Goal: Task Accomplishment & Management: Use online tool/utility

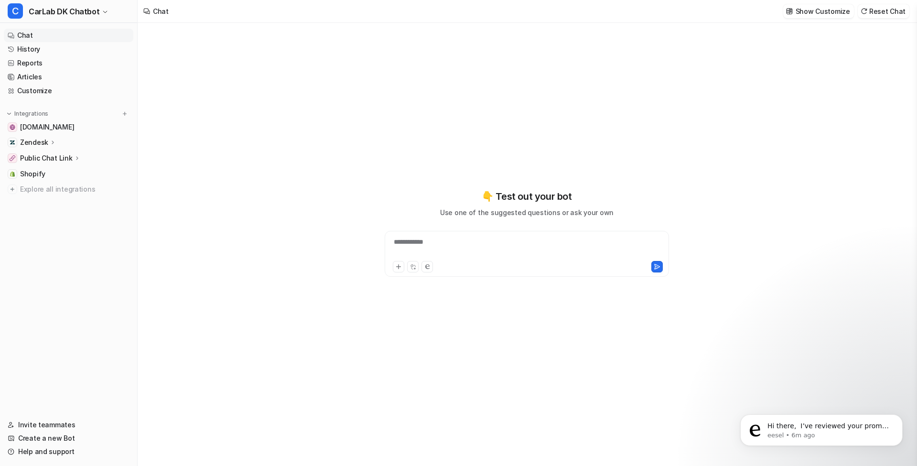
type textarea "**********"
click at [51, 147] on div "Zendesk" at bounding box center [68, 142] width 129 height 13
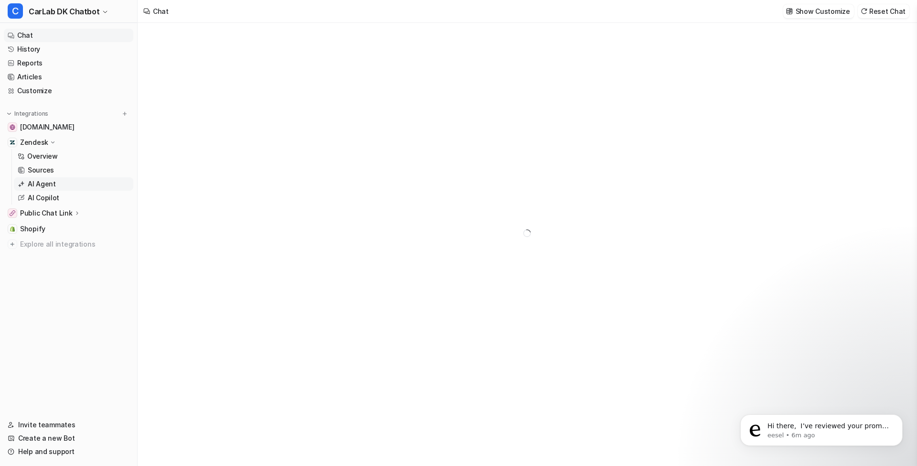
click at [54, 181] on link "AI Agent" at bounding box center [73, 183] width 119 height 13
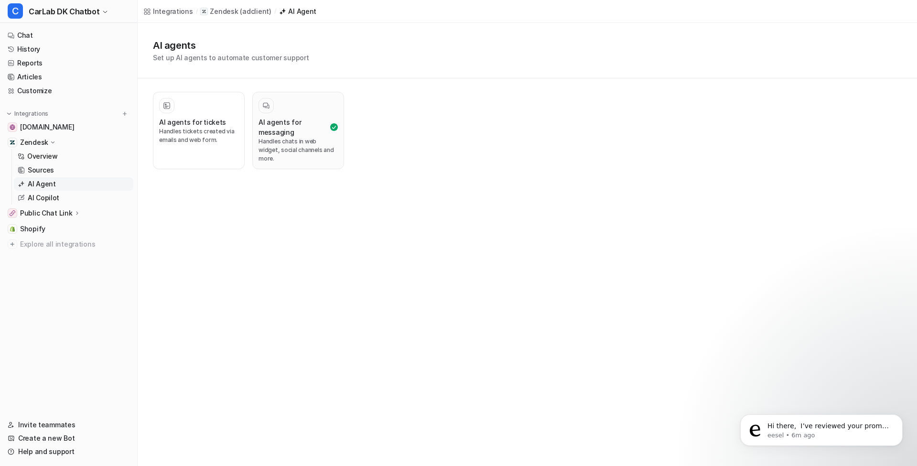
click at [298, 119] on h3 "AI agents for messaging" at bounding box center [293, 127] width 70 height 20
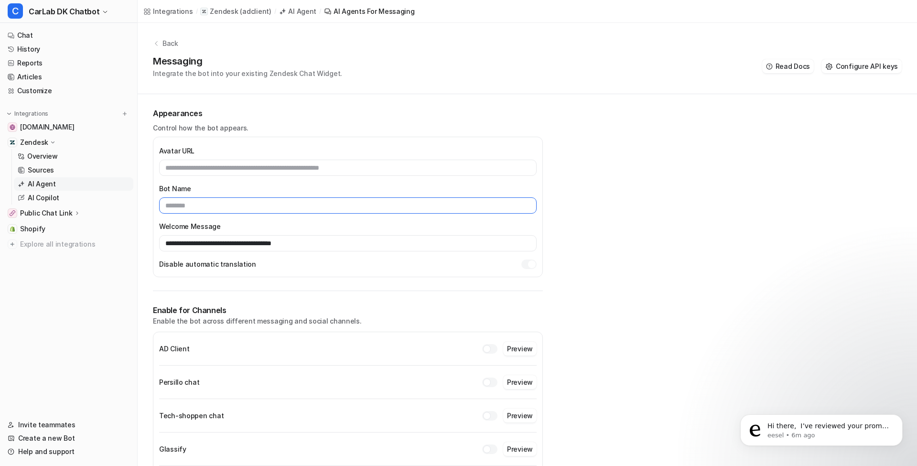
click at [216, 209] on input "text" at bounding box center [347, 205] width 377 height 16
type input "**********"
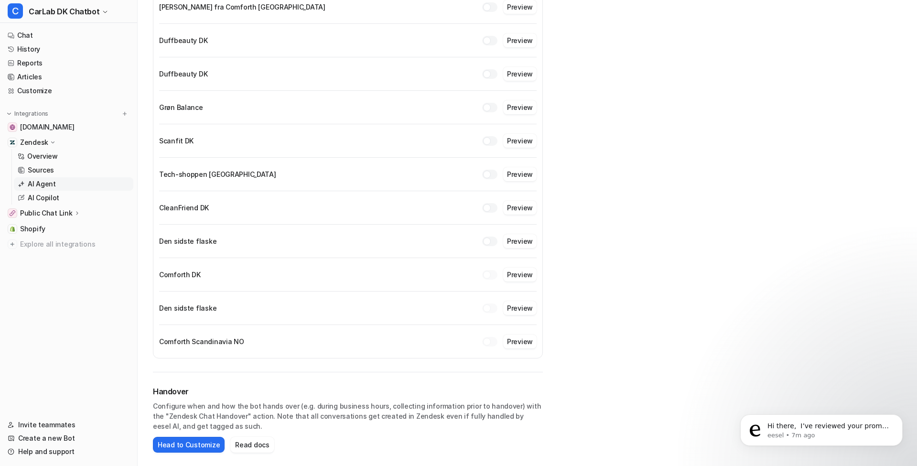
scroll to position [810, 1]
click at [430, 266] on div "Comforth DK Already has another bot connected Preview" at bounding box center [347, 275] width 377 height 18
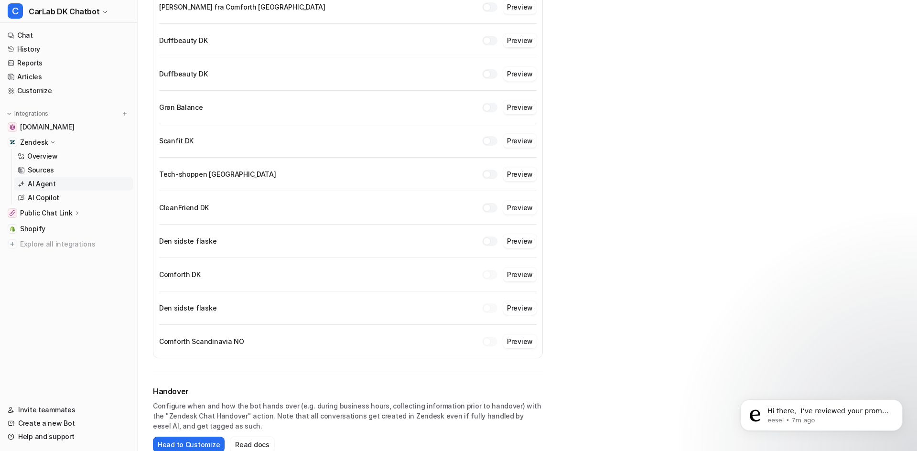
scroll to position [0, 0]
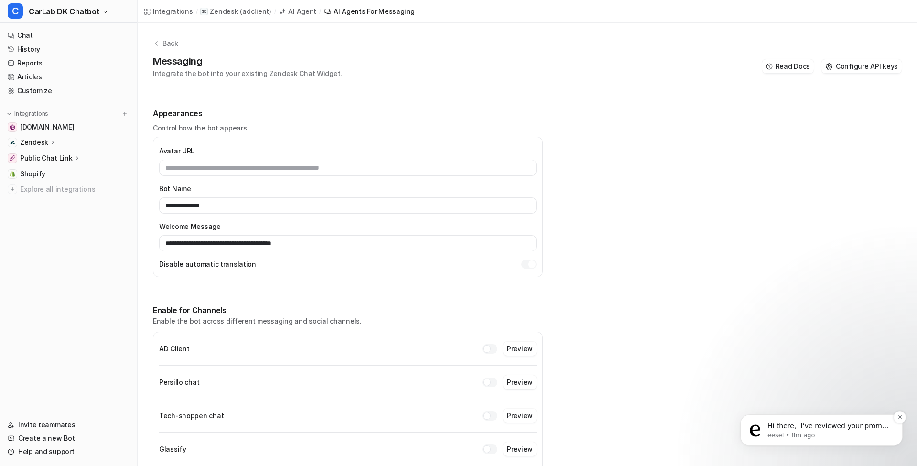
click at [789, 426] on p "Hi there, ​ I’ve reviewed your prompt and it just needs a small adjustment. The…" at bounding box center [828, 426] width 123 height 10
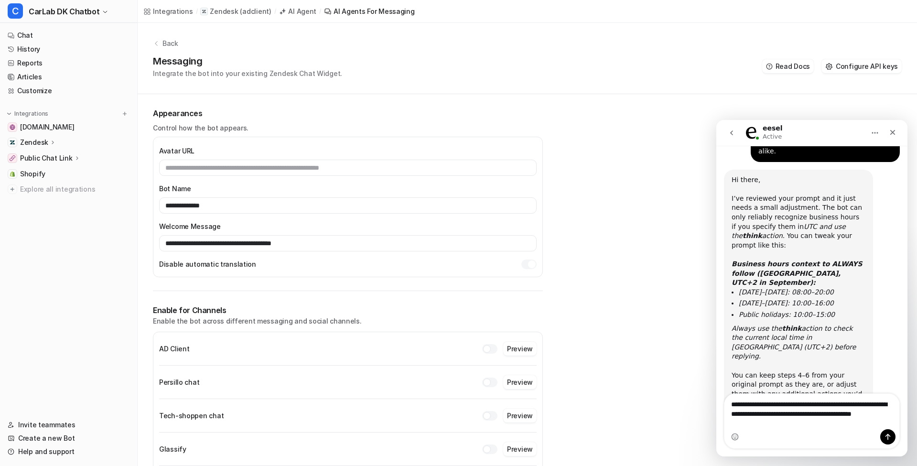
scroll to position [476, 0]
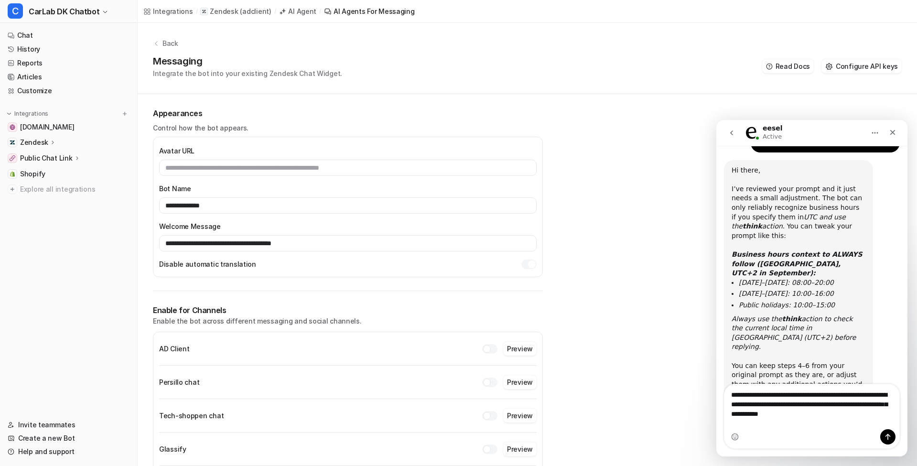
type textarea "**********"
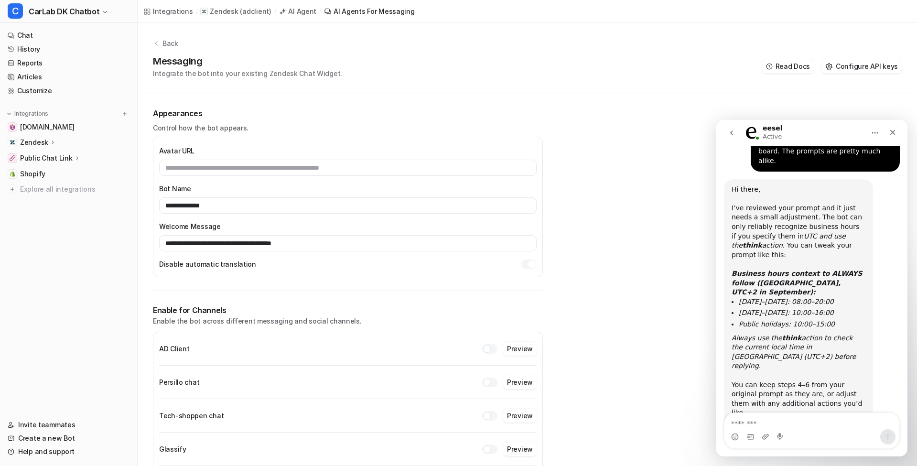
scroll to position [512, 0]
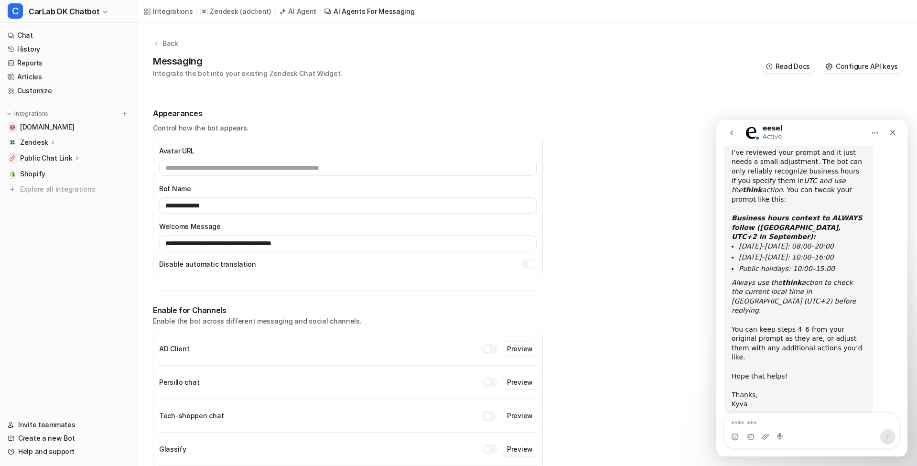
click at [724, 134] on button "go back" at bounding box center [731, 133] width 18 height 18
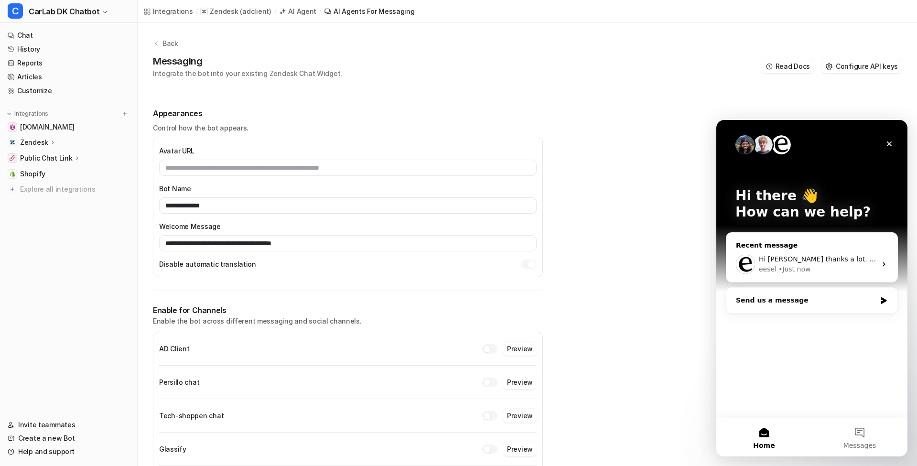
scroll to position [0, 0]
click at [836, 432] on button "Messages" at bounding box center [860, 437] width 96 height 38
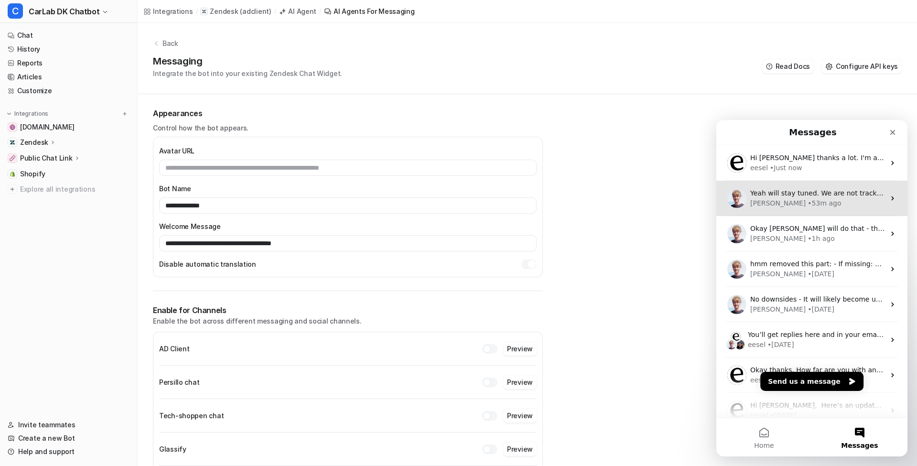
click at [807, 204] on div "• 53m ago" at bounding box center [823, 203] width 33 height 10
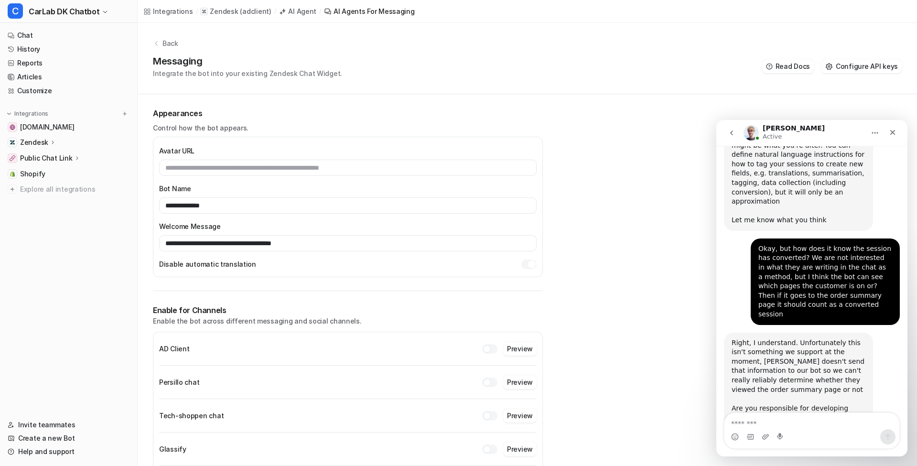
scroll to position [878, 0]
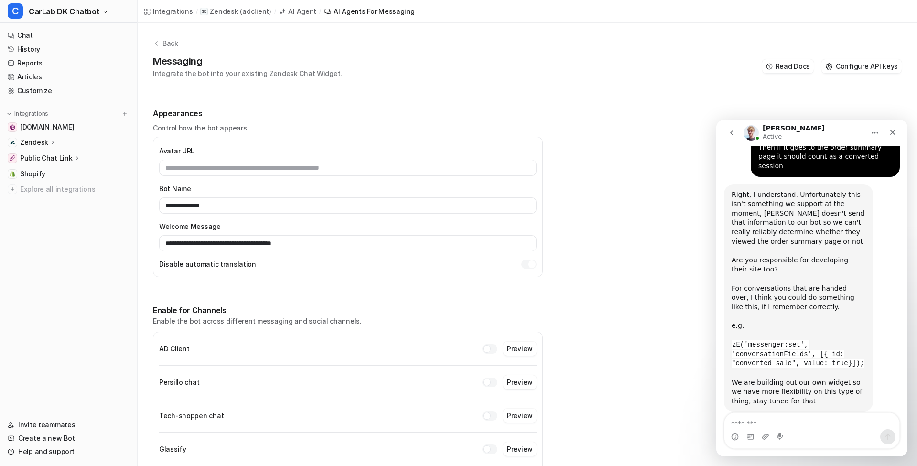
click at [791, 428] on textarea "Message…" at bounding box center [811, 421] width 175 height 16
type textarea "**********"
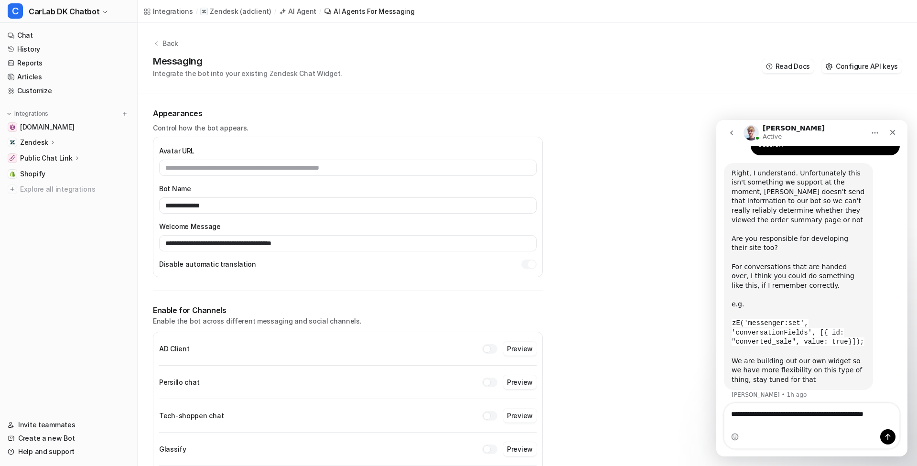
scroll to position [910, 0]
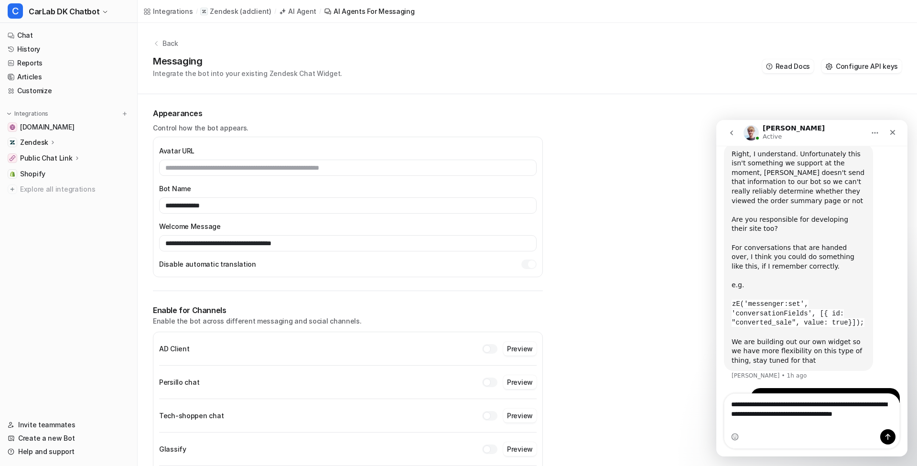
type textarea "**********"
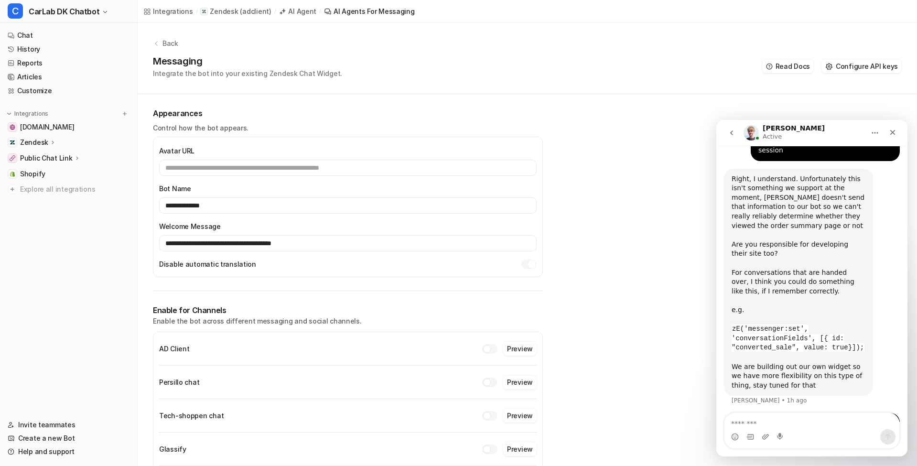
scroll to position [940, 0]
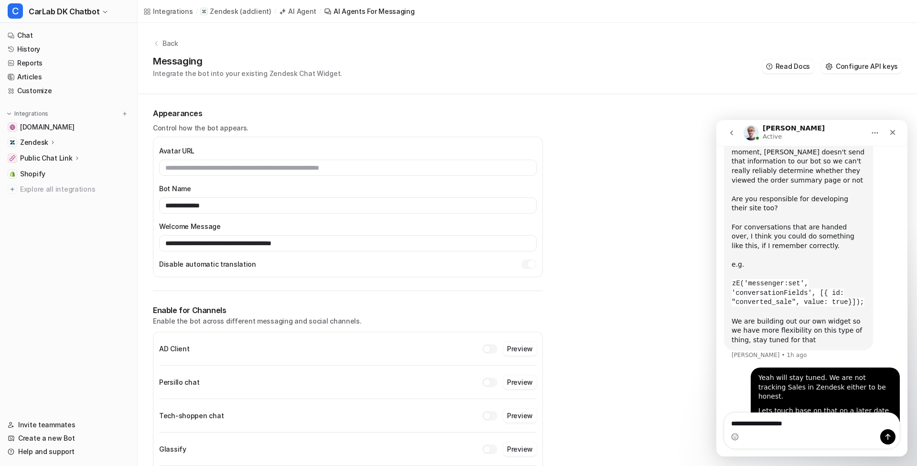
type textarea "**********"
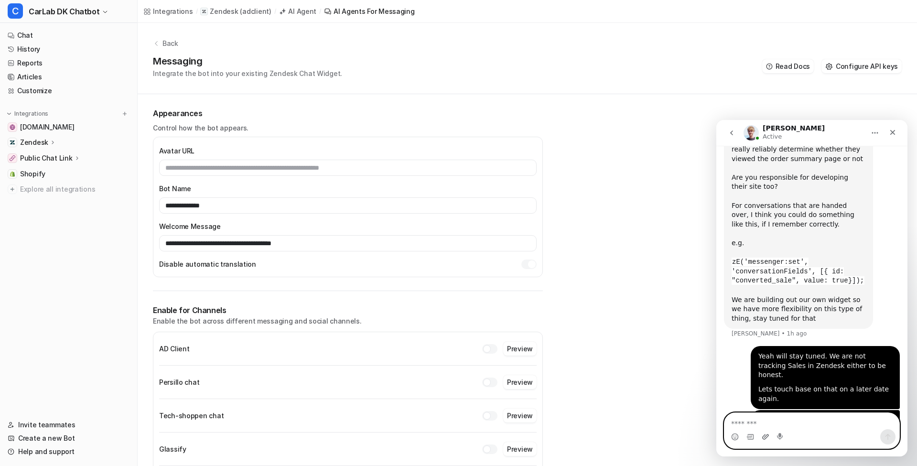
click at [762, 435] on icon "Upload attachment" at bounding box center [765, 437] width 8 height 8
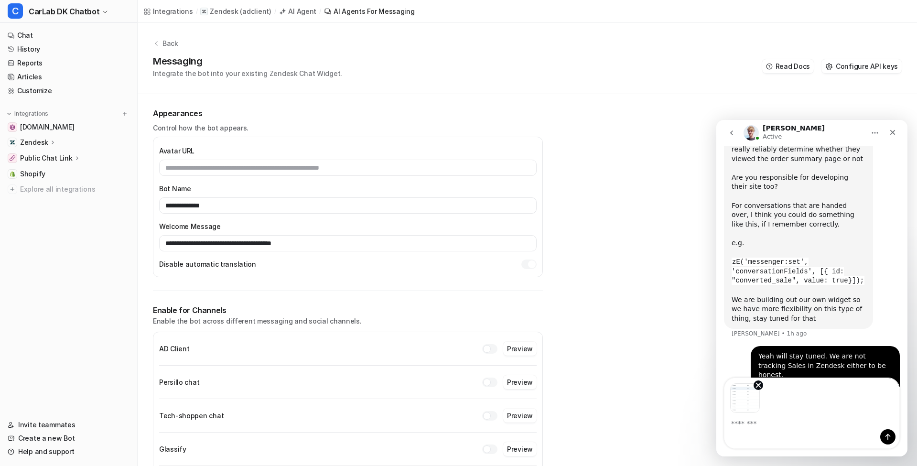
scroll to position [996, 0]
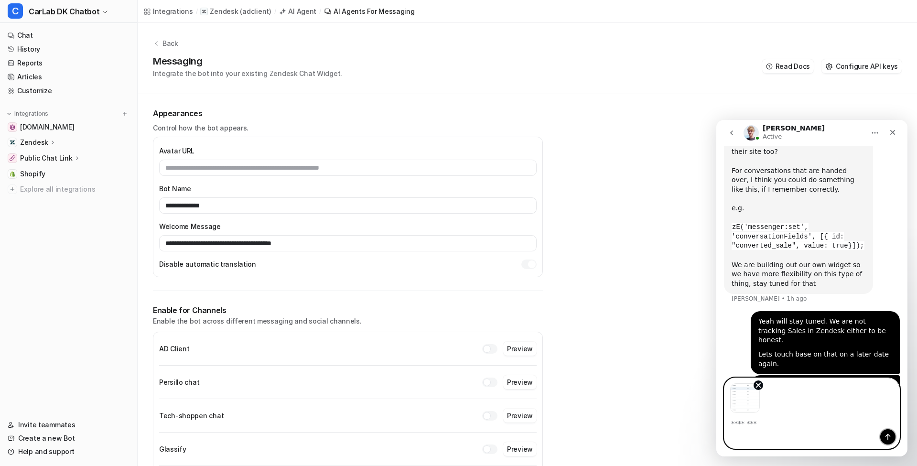
drag, startPoint x: 892, startPoint y: 436, endPoint x: 733, endPoint y: 394, distance: 164.7
click at [891, 436] on button "Send a message…" at bounding box center [887, 436] width 15 height 15
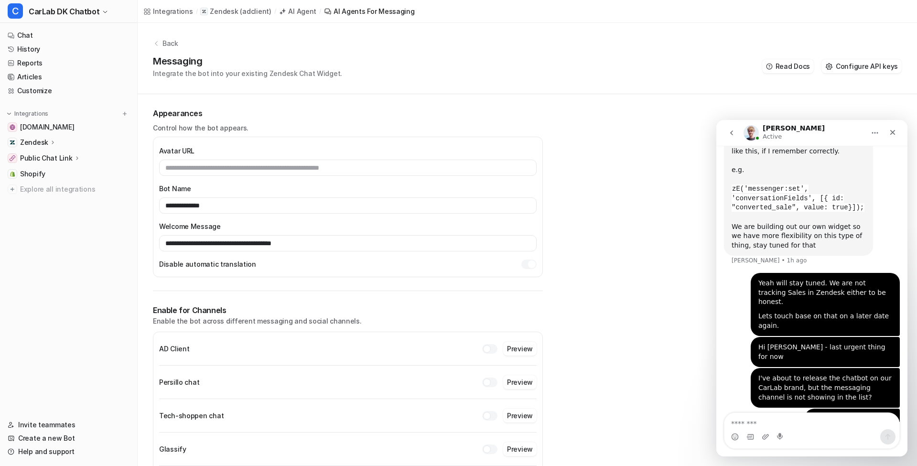
scroll to position [1035, 0]
click at [336, 322] on p "Enable the bot across different messaging and social channels." at bounding box center [348, 321] width 390 height 10
click at [746, 417] on textarea "Message…" at bounding box center [811, 421] width 175 height 16
type textarea "*"
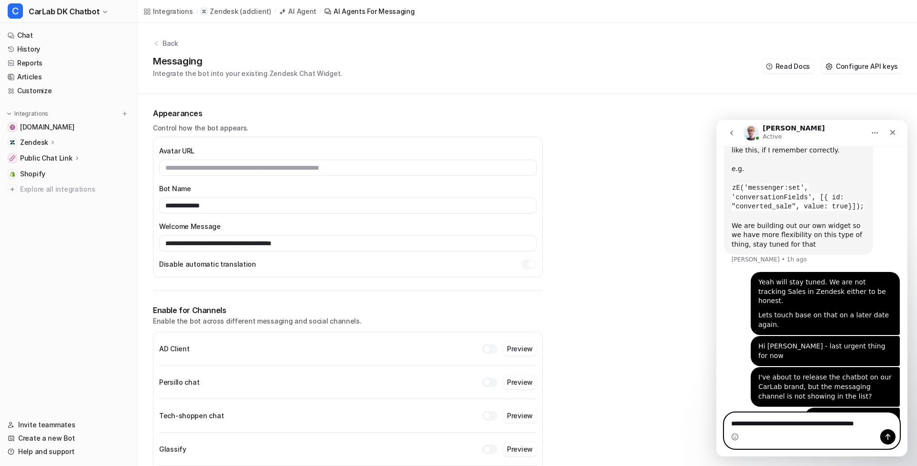
type textarea "**********"
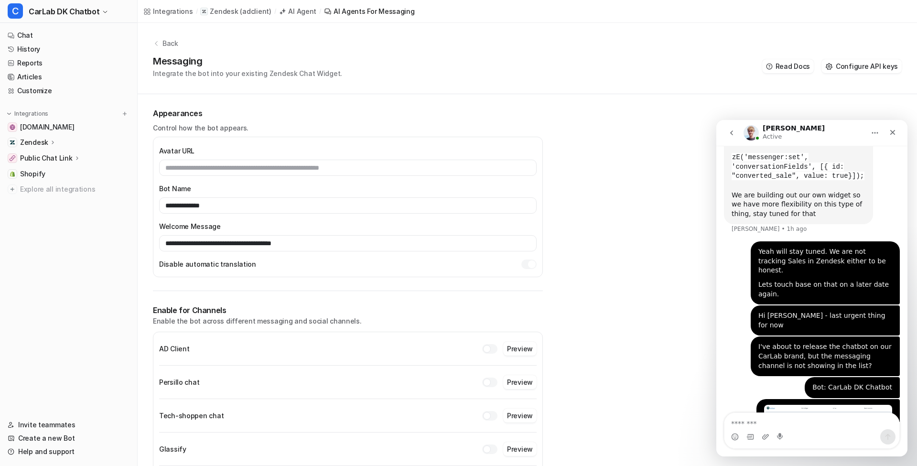
click at [780, 417] on textarea "Message…" at bounding box center [811, 421] width 175 height 16
type textarea "**********"
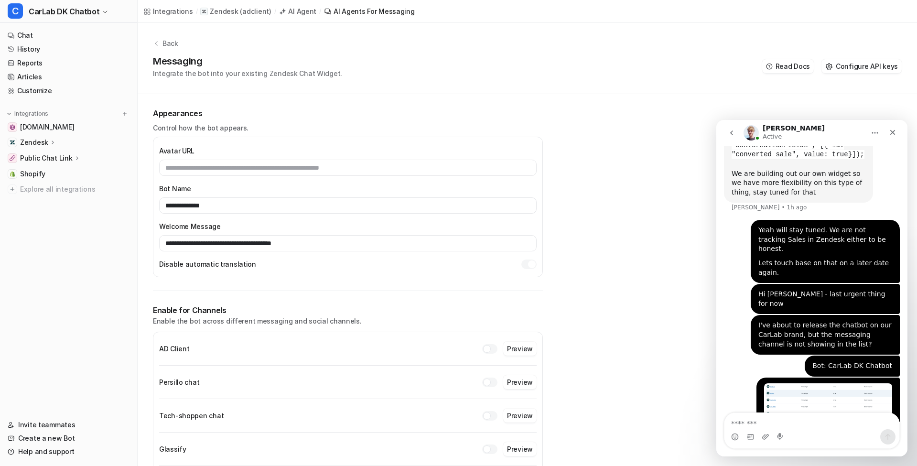
drag, startPoint x: 697, startPoint y: 277, endPoint x: 682, endPoint y: 280, distance: 15.6
click at [423, 325] on p "Enable the bot across different messaging and social channels." at bounding box center [348, 321] width 390 height 10
click at [892, 135] on icon "Close" at bounding box center [892, 132] width 8 height 8
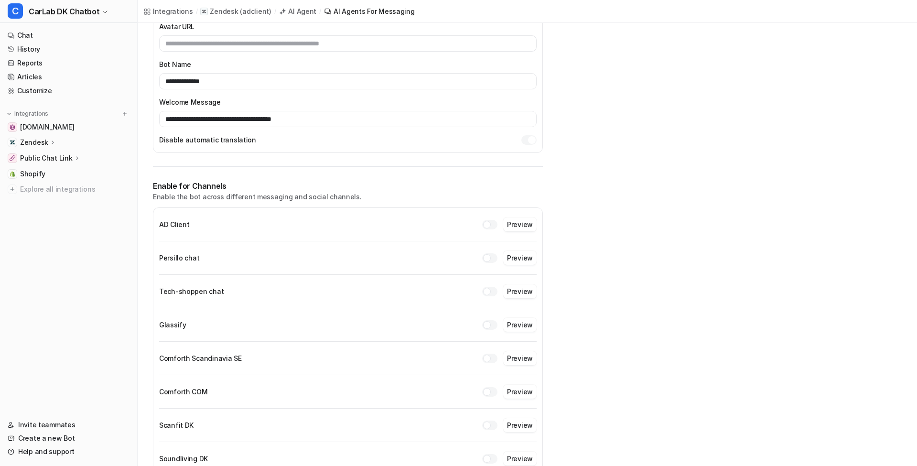
scroll to position [53, 0]
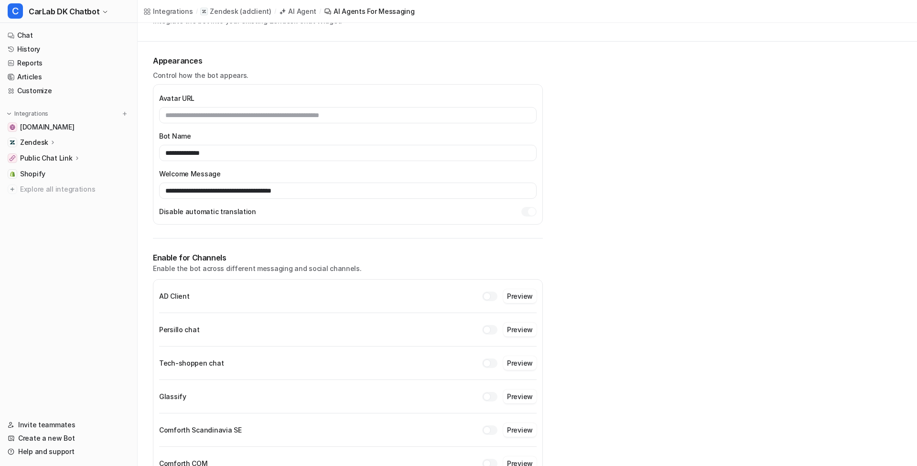
click at [50, 144] on icon at bounding box center [53, 142] width 7 height 7
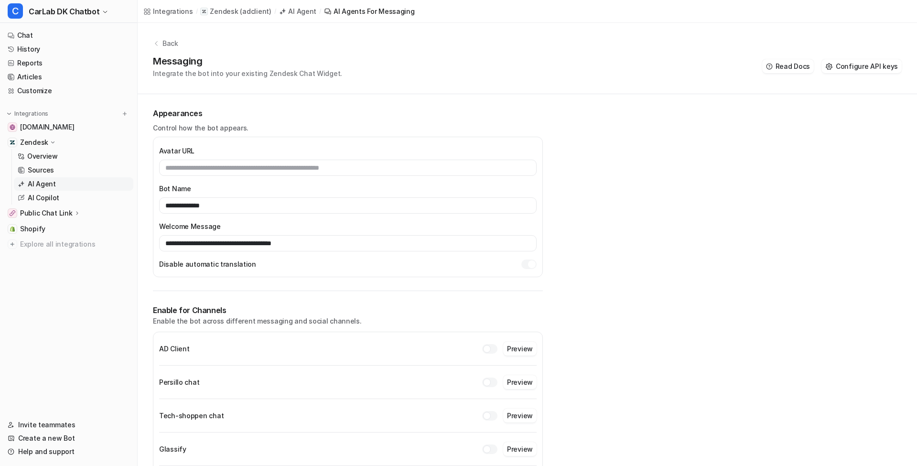
scroll to position [0, 0]
click at [859, 68] on span "Configure API keys" at bounding box center [866, 66] width 62 height 10
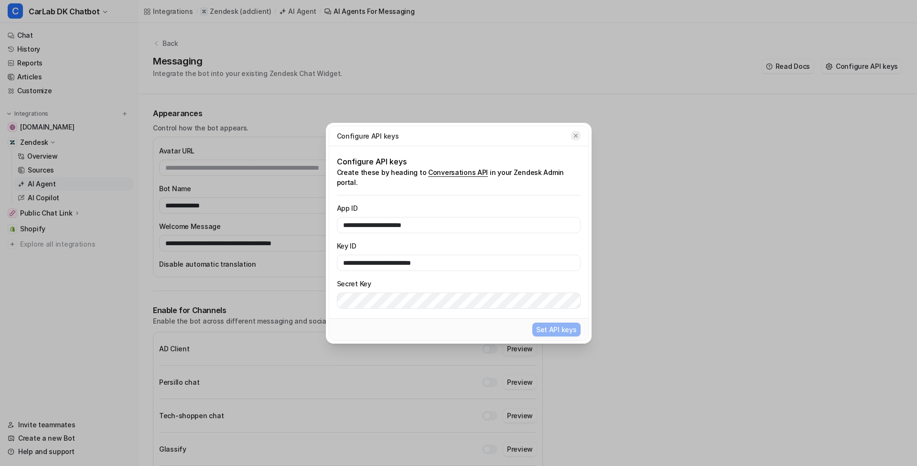
click at [578, 139] on icon "button" at bounding box center [575, 135] width 7 height 7
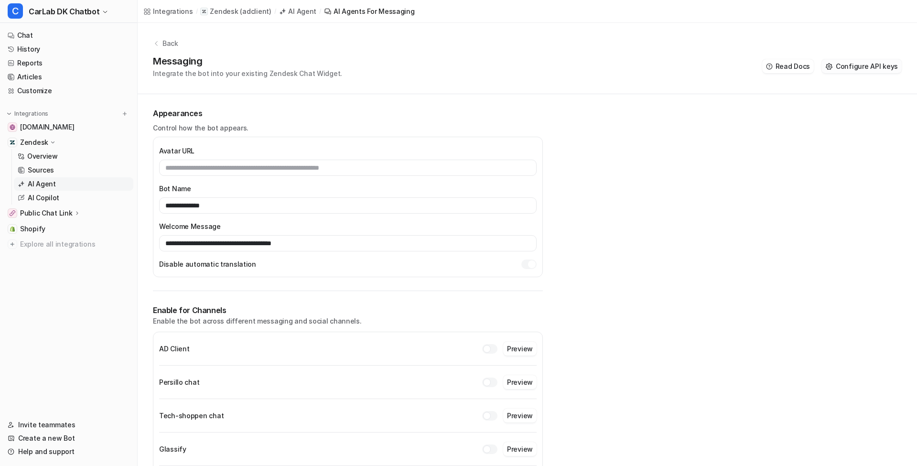
click at [851, 65] on span "Configure API keys" at bounding box center [866, 66] width 62 height 10
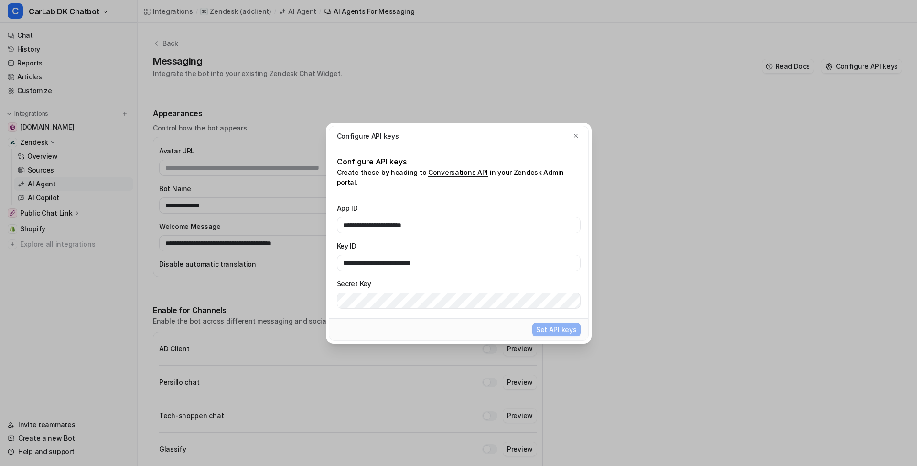
click at [428, 177] on link "Conversations API" at bounding box center [458, 172] width 60 height 9
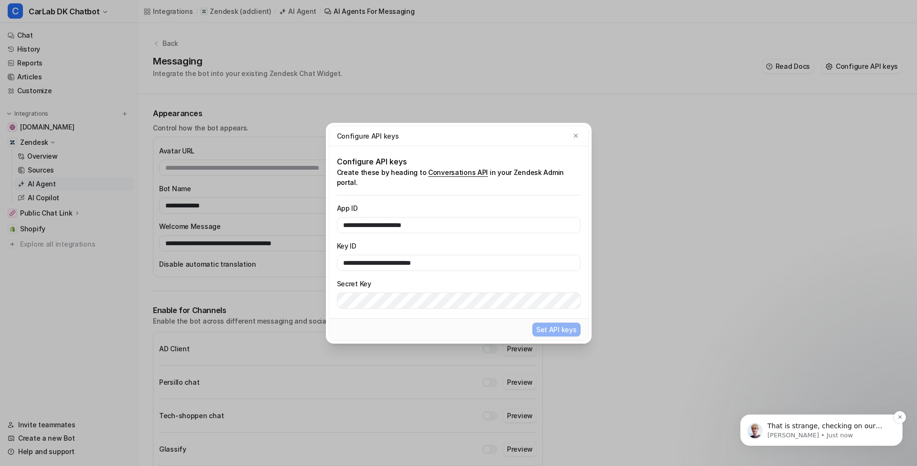
click at [825, 420] on div "That is strange, checking on our side in case it's just not paginating. You do …" at bounding box center [821, 430] width 162 height 32
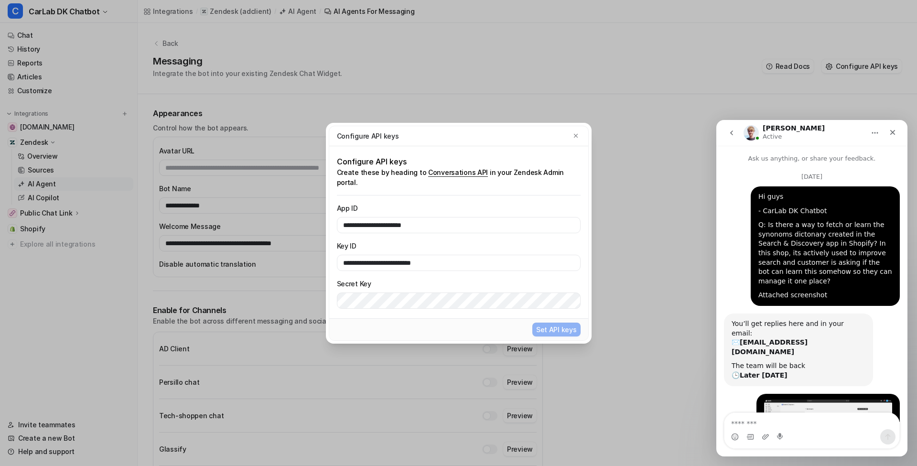
scroll to position [1158, 0]
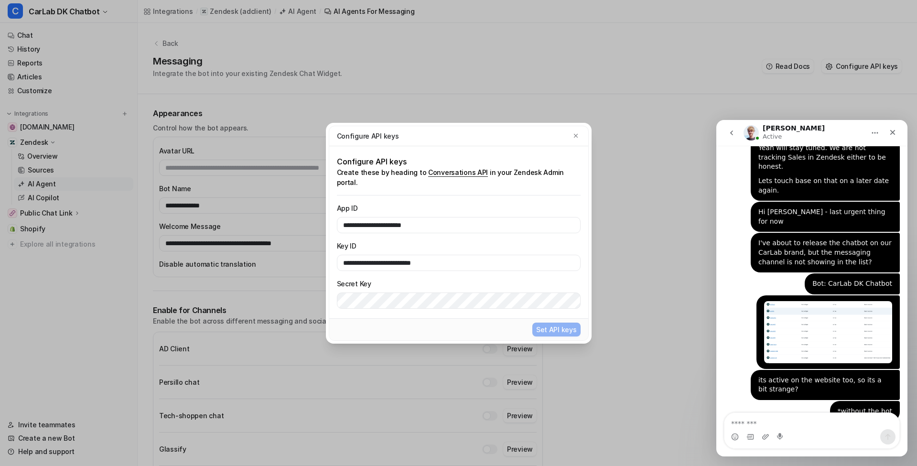
click at [836, 417] on textarea "Message…" at bounding box center [811, 421] width 175 height 16
type textarea "*********"
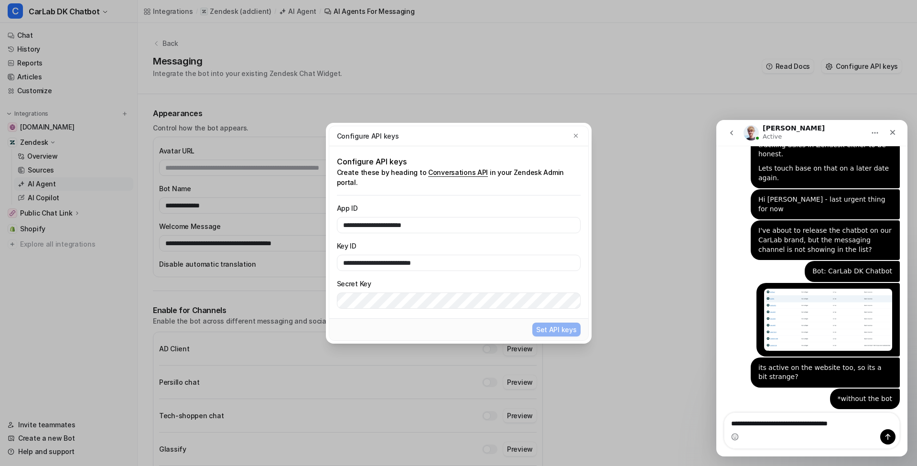
type textarea "**********"
click at [580, 141] on div "Configure API keys" at bounding box center [458, 136] width 259 height 20
click at [578, 140] on button "button" at bounding box center [576, 136] width 10 height 10
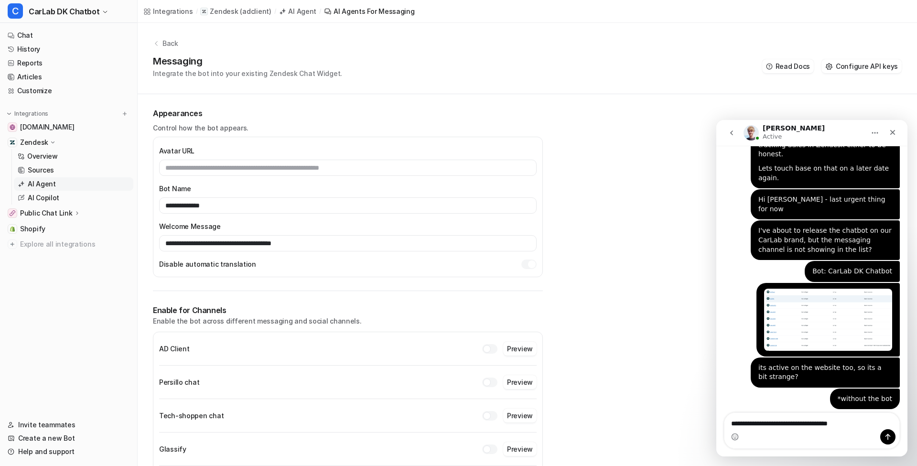
click at [895, 136] on div "Close" at bounding box center [892, 132] width 17 height 17
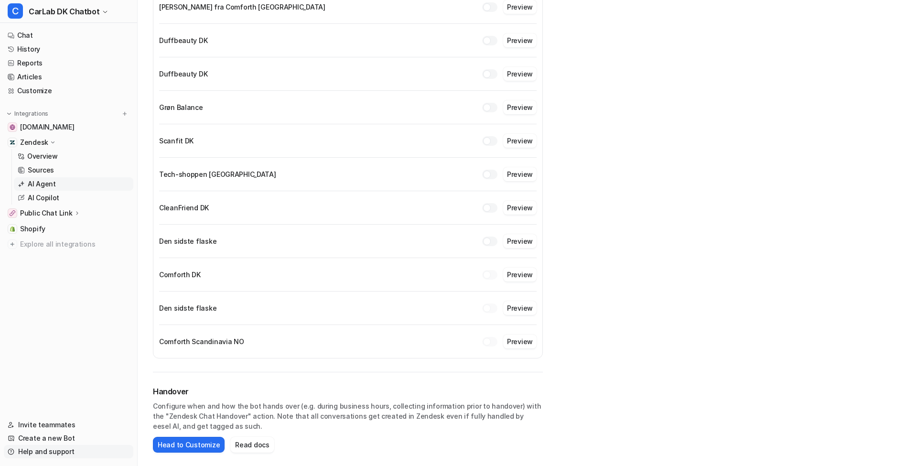
scroll to position [810, 0]
click at [34, 457] on link "Help and support" at bounding box center [68, 451] width 129 height 13
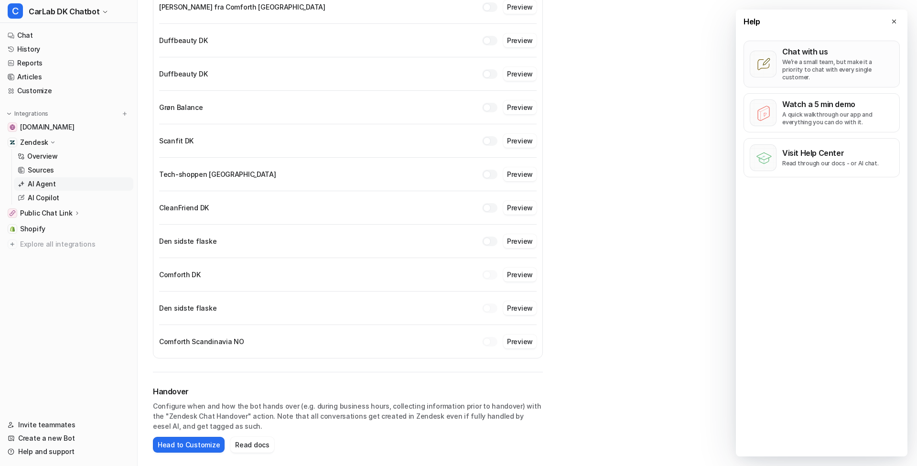
scroll to position [800, 0]
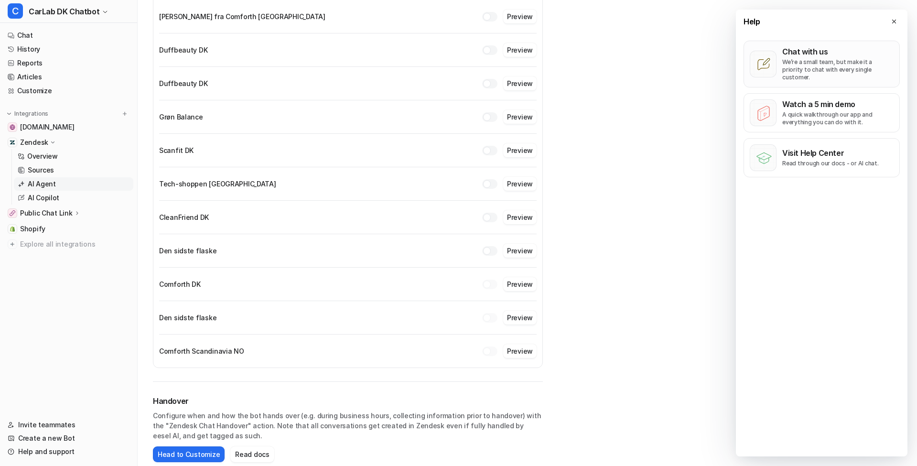
click at [836, 66] on p "We’re a small team, but make it a priority to chat with every single customer." at bounding box center [837, 69] width 111 height 23
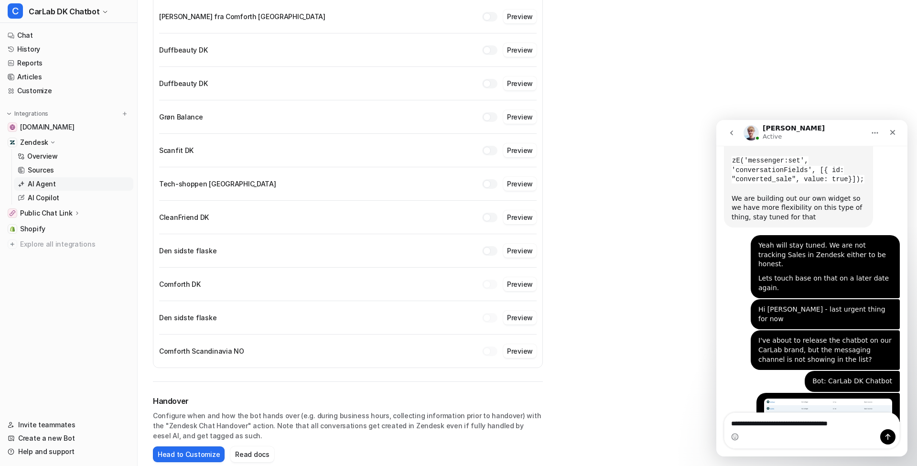
scroll to position [1171, 0]
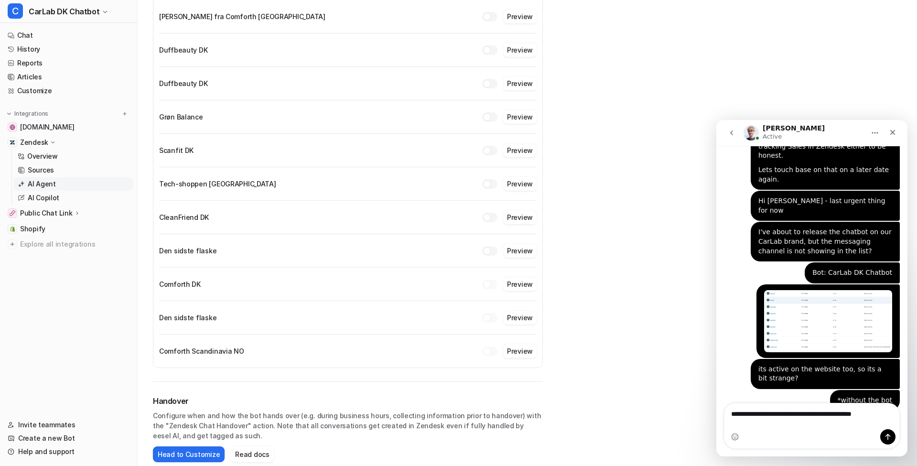
type textarea "**********"
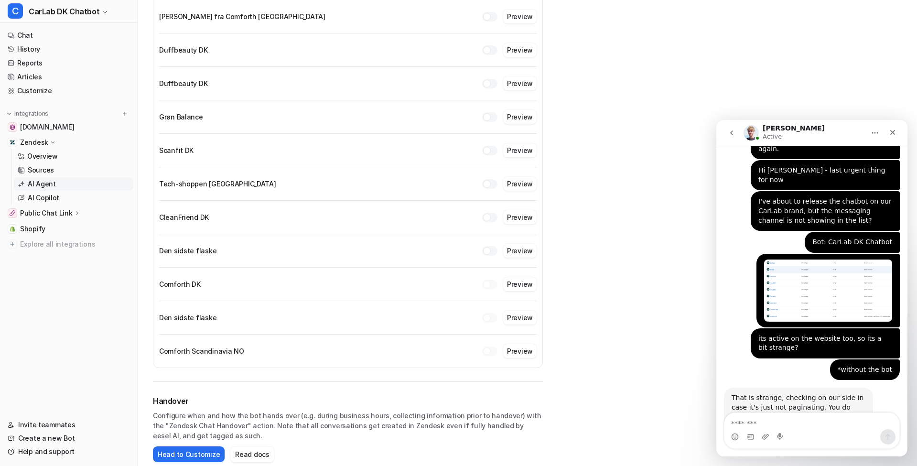
click at [729, 129] on icon "go back" at bounding box center [732, 133] width 8 height 8
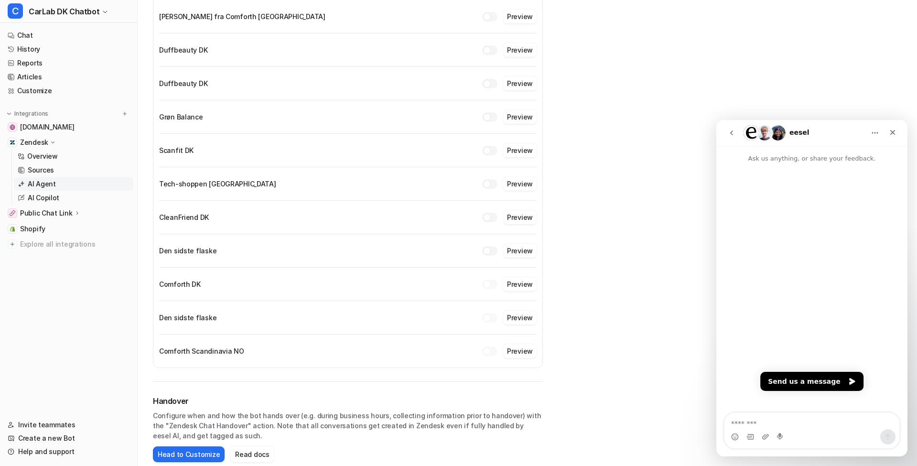
scroll to position [0, 0]
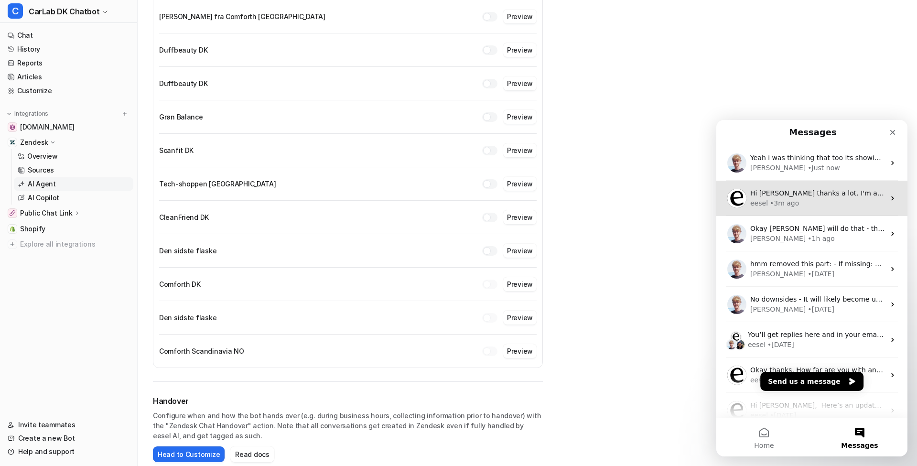
click at [805, 200] on div "eesel • 3m ago" at bounding box center [817, 203] width 135 height 10
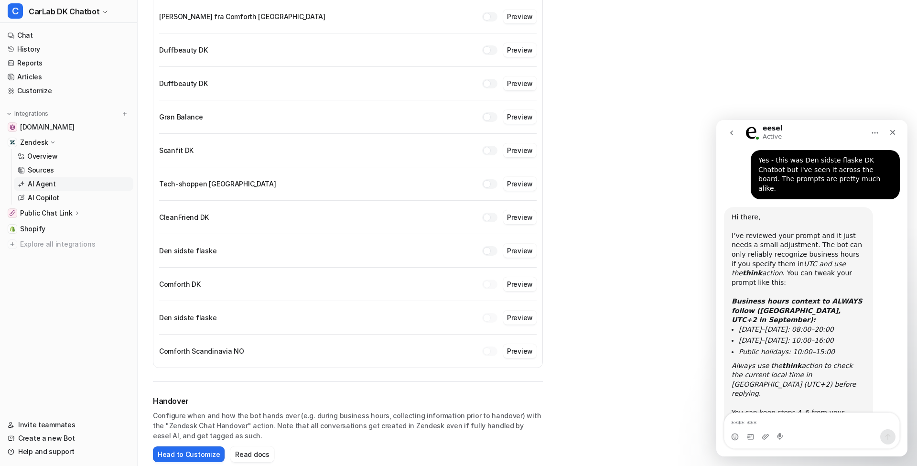
scroll to position [512, 0]
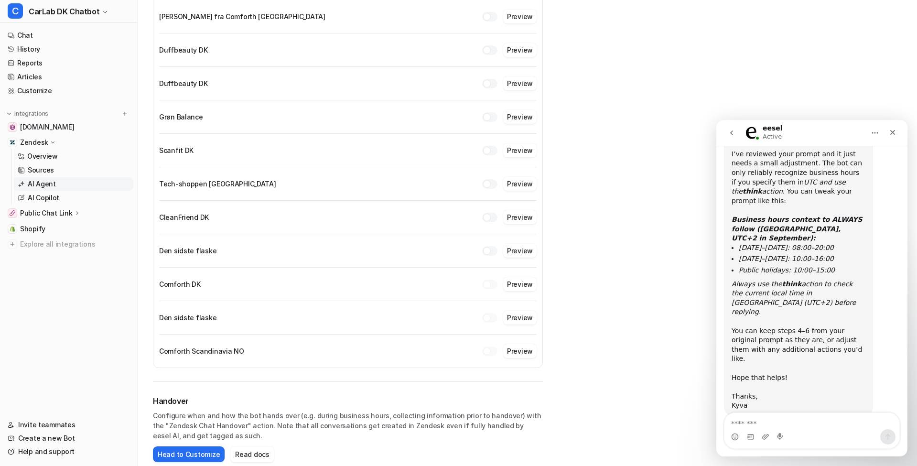
click at [731, 135] on icon "go back" at bounding box center [732, 133] width 8 height 8
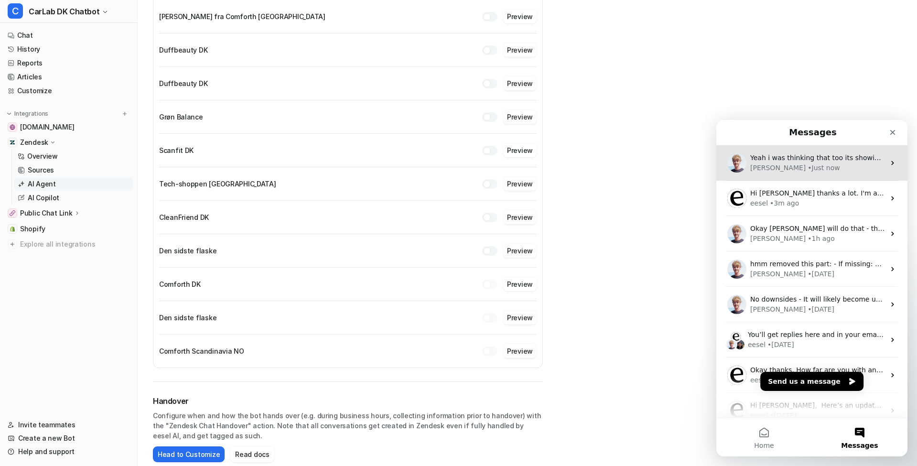
click at [807, 164] on div "• Just now" at bounding box center [823, 168] width 32 height 10
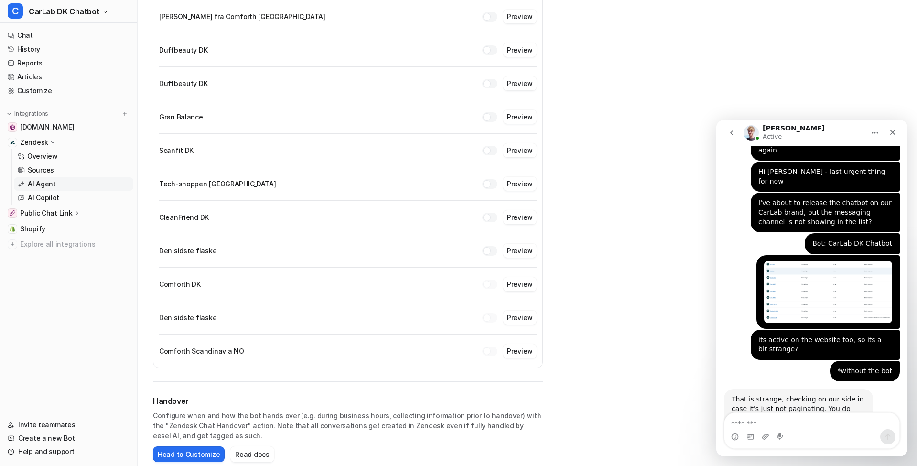
scroll to position [1201, 0]
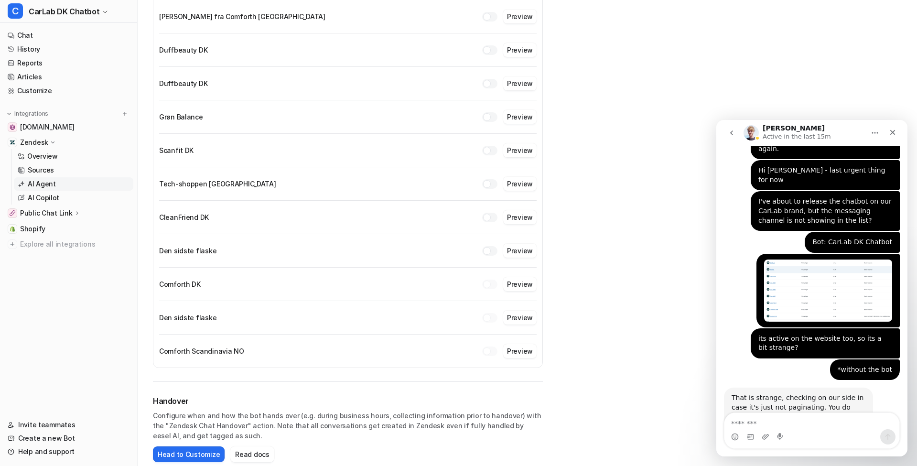
click at [725, 129] on button "go back" at bounding box center [731, 133] width 18 height 18
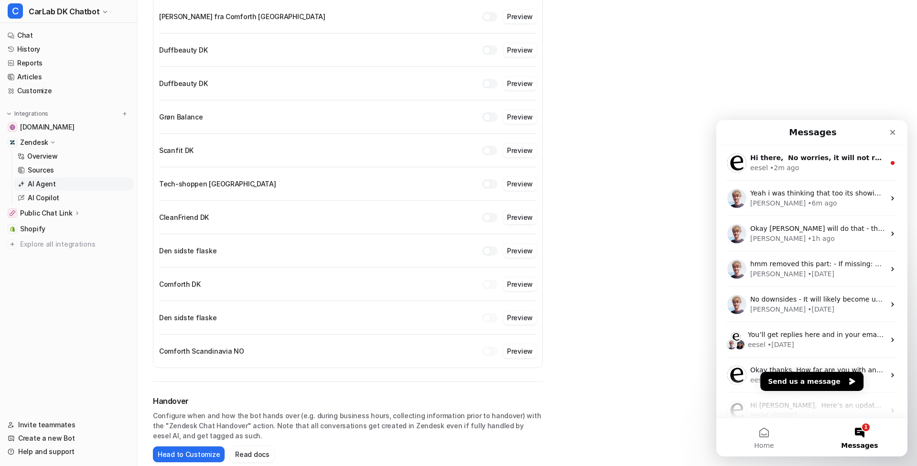
scroll to position [0, 0]
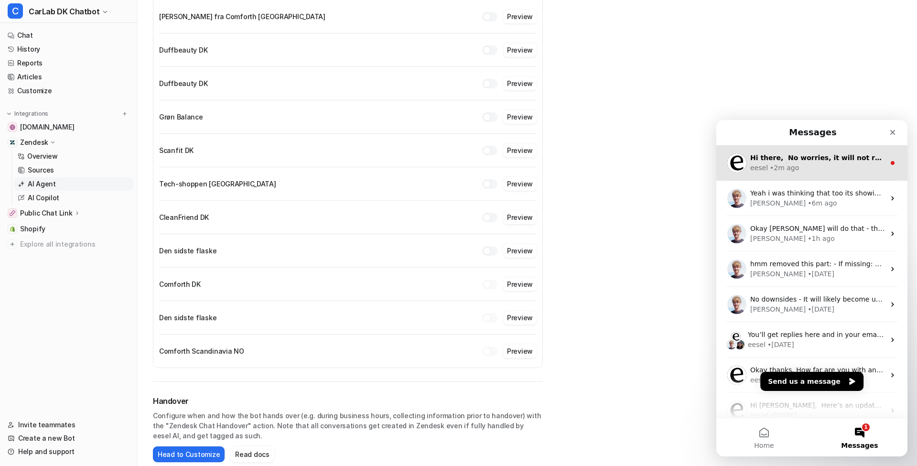
click at [801, 163] on div "eesel • 2m ago" at bounding box center [817, 168] width 135 height 10
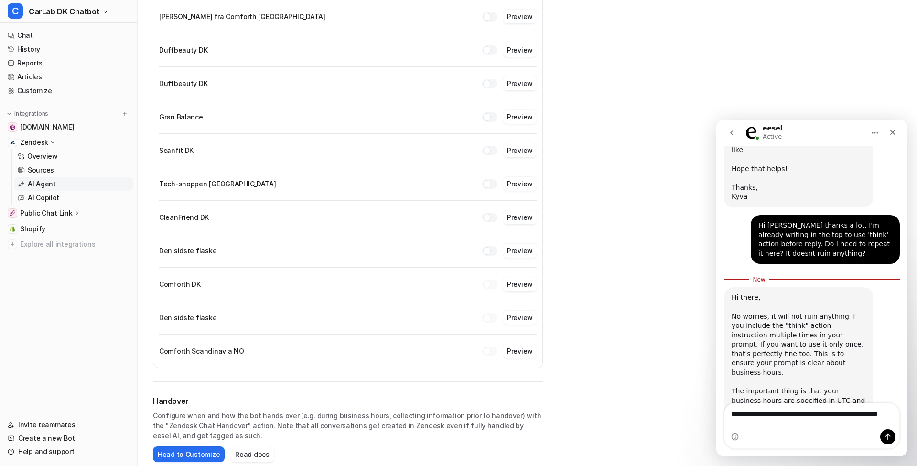
scroll to position [729, 0]
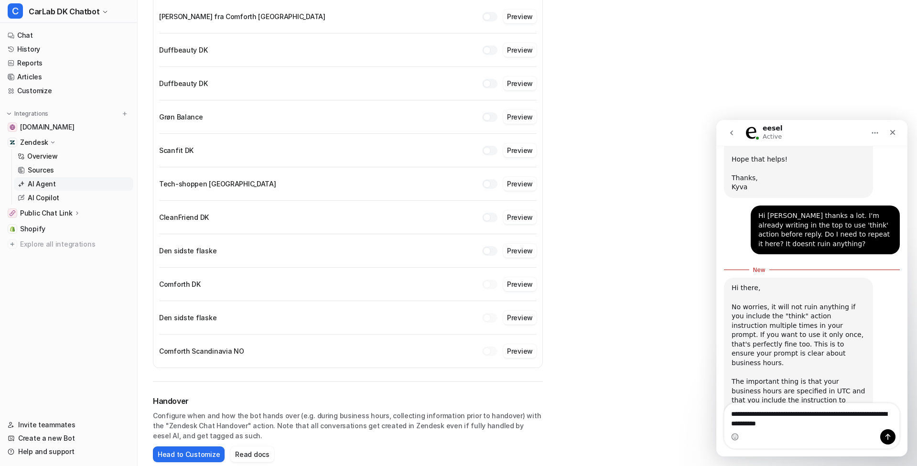
type textarea "**********"
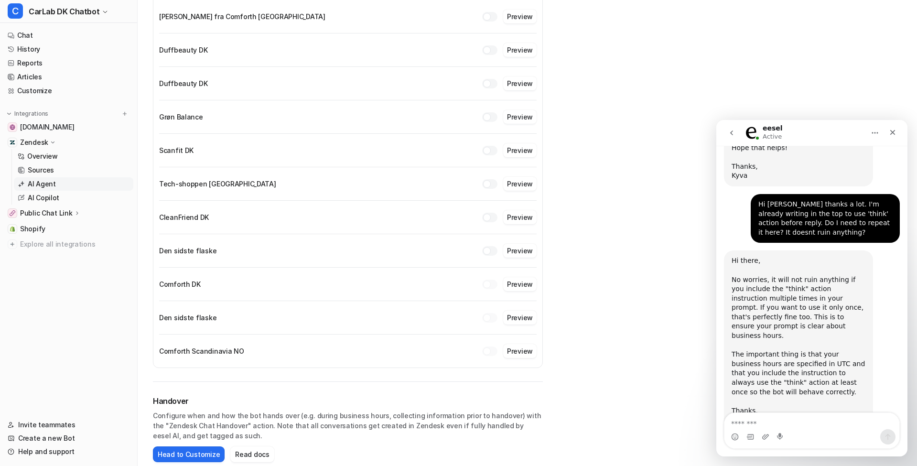
scroll to position [741, 0]
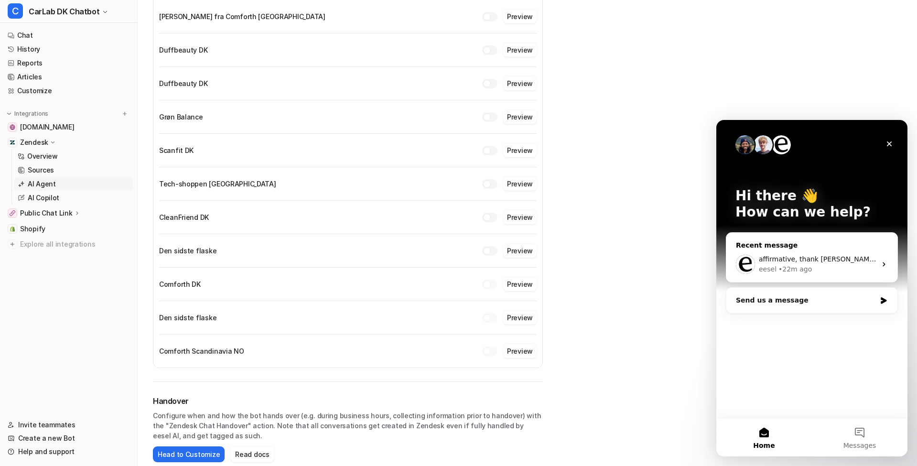
click at [775, 266] on div "eesel" at bounding box center [768, 269] width 18 height 10
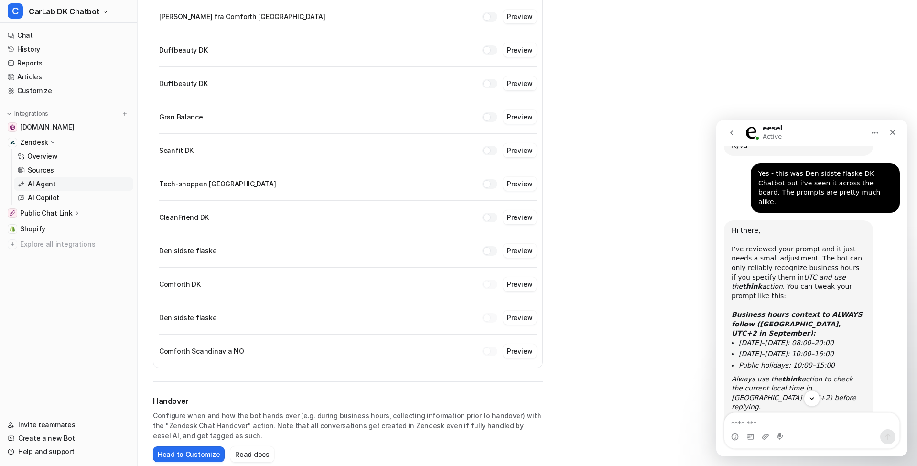
scroll to position [415, 0]
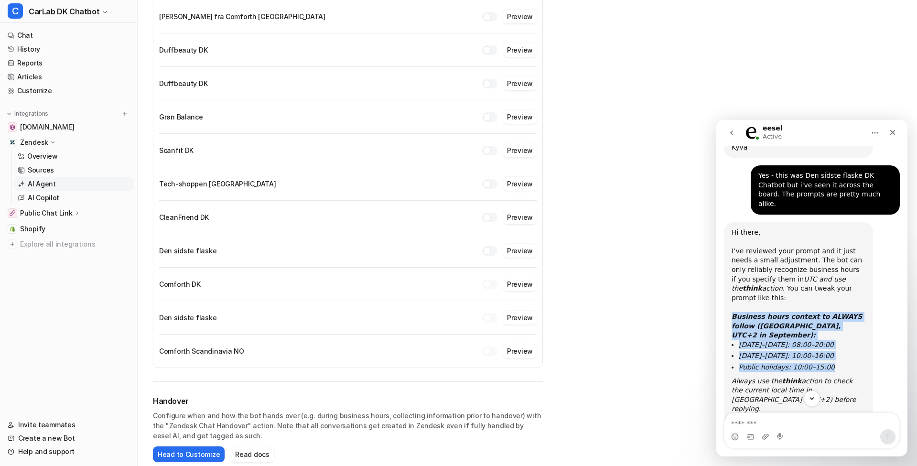
drag, startPoint x: 820, startPoint y: 305, endPoint x: 728, endPoint y: 272, distance: 97.2
click at [728, 272] on div "Hi there, ​ I’ve reviewed your prompt and it just needs a small adjustment. The…" at bounding box center [798, 367] width 149 height 291
copy div "Business hours context to ALWAYS follow (Denmark, UTC+2 in September): Monday–F…"
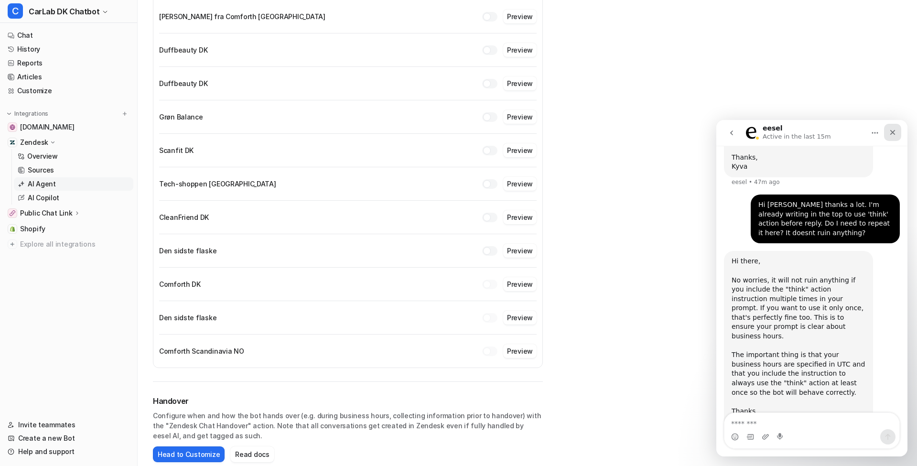
scroll to position [750, 0]
drag, startPoint x: 891, startPoint y: 130, endPoint x: 1597, endPoint y: 250, distance: 716.1
click at [891, 130] on icon "Close" at bounding box center [892, 132] width 8 height 8
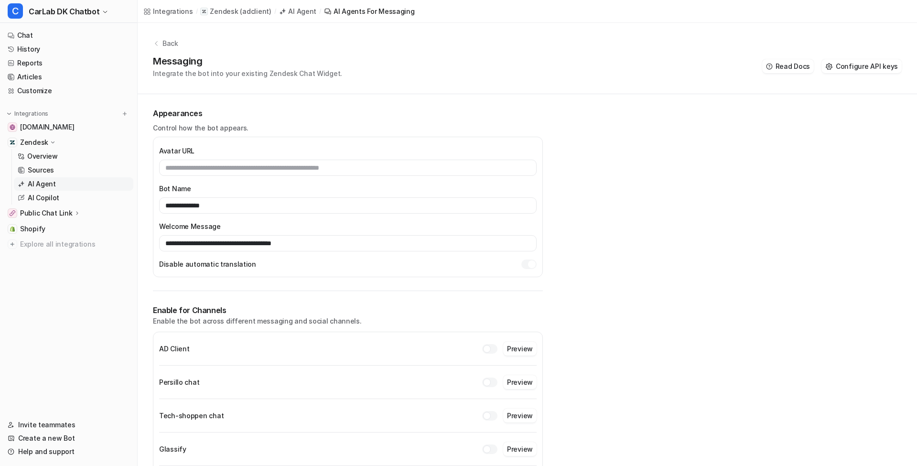
scroll to position [0, 0]
click at [824, 82] on div "Back Messaging Integrate the bot into your existing Zendesk Chat Widget. Read D…" at bounding box center [527, 58] width 779 height 71
click at [50, 86] on link "Customize" at bounding box center [68, 90] width 129 height 13
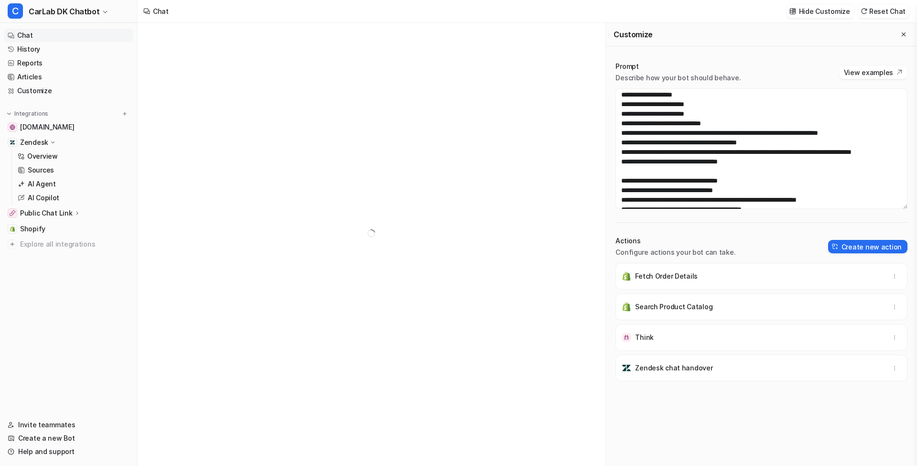
scroll to position [546, 0]
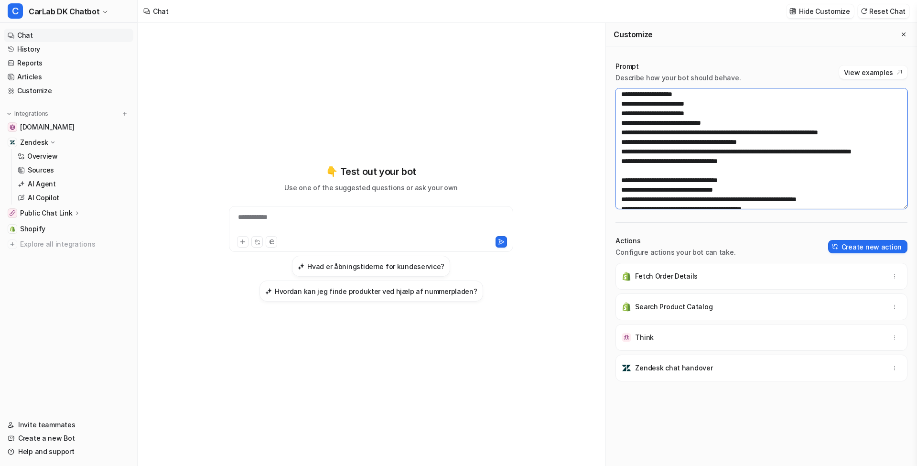
drag, startPoint x: 721, startPoint y: 141, endPoint x: 610, endPoint y: 115, distance: 114.2
click at [610, 115] on div "Prompt Describe how your bot should behave. View examples Actions Configure act…" at bounding box center [761, 263] width 311 height 423
paste textarea "**********"
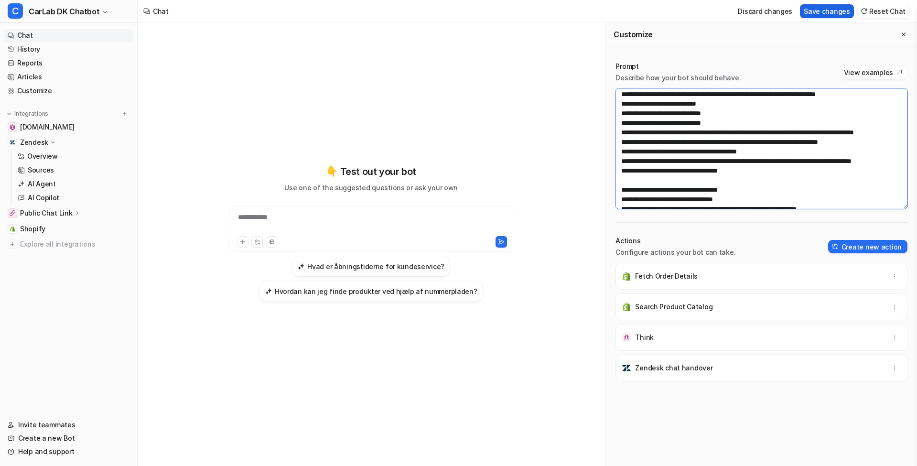
type textarea "**********"
click at [821, 14] on button "Save changes" at bounding box center [827, 11] width 54 height 14
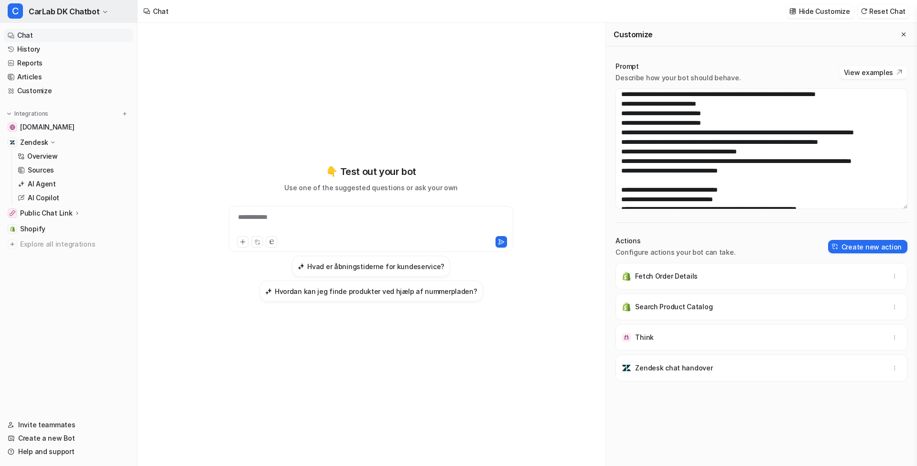
click at [92, 11] on span "CarLab DK Chatbot" at bounding box center [64, 11] width 71 height 13
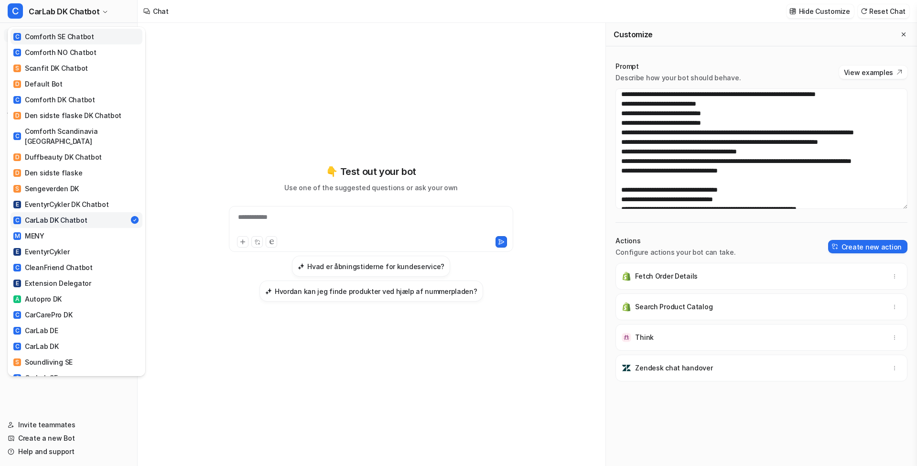
click at [89, 34] on div "C Comforth SE Chatbot" at bounding box center [53, 37] width 81 height 10
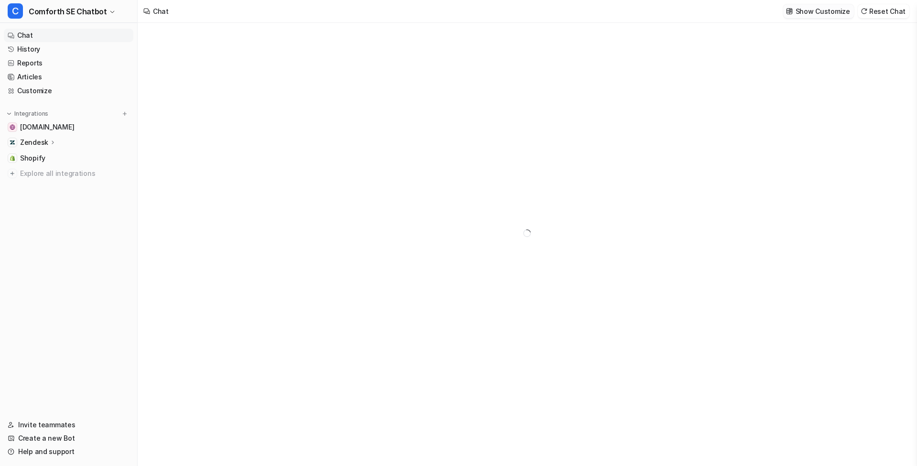
click at [812, 16] on p "Show Customize" at bounding box center [822, 11] width 54 height 10
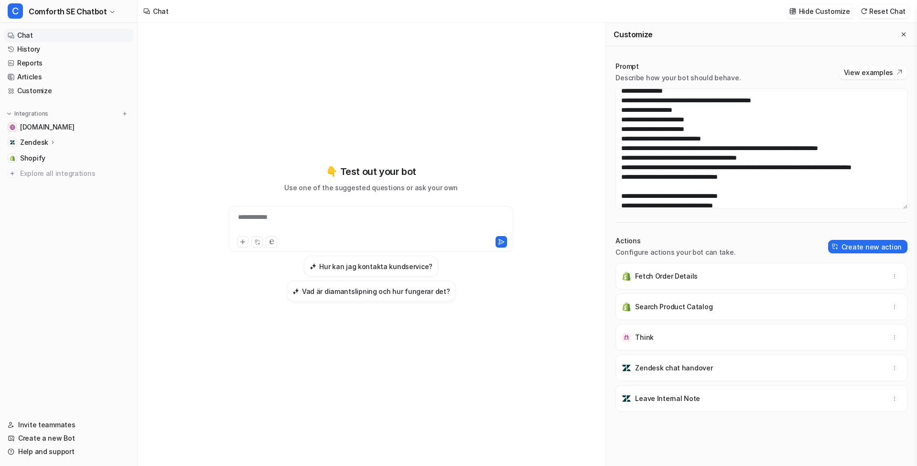
scroll to position [544, 0]
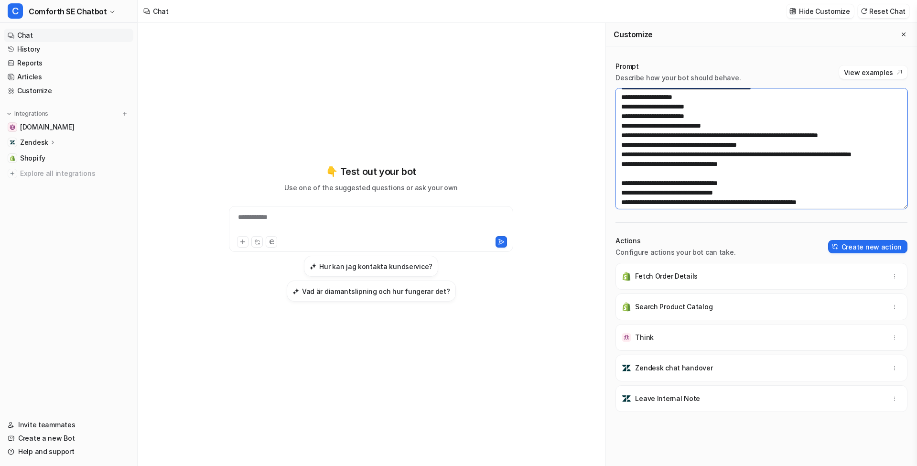
drag, startPoint x: 726, startPoint y: 145, endPoint x: 619, endPoint y: 117, distance: 110.8
click at [619, 117] on textarea at bounding box center [761, 148] width 292 height 120
paste textarea "**********"
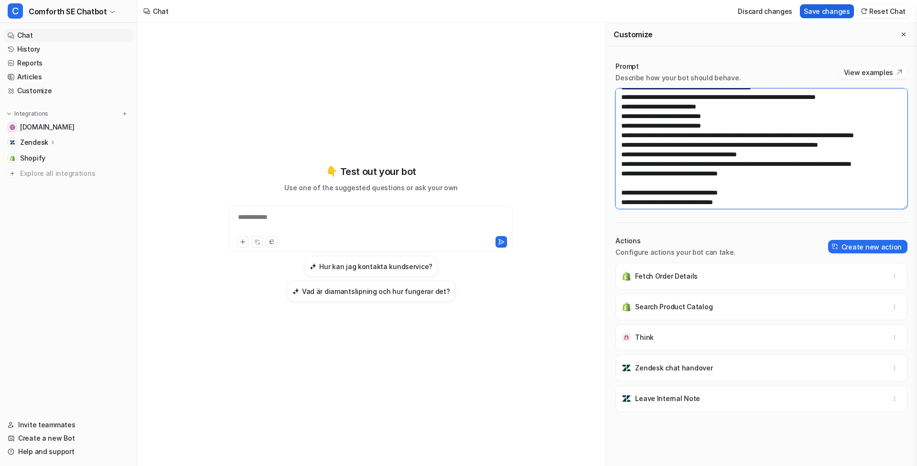
type textarea "**********"
click at [820, 15] on button "Save changes" at bounding box center [827, 11] width 54 height 14
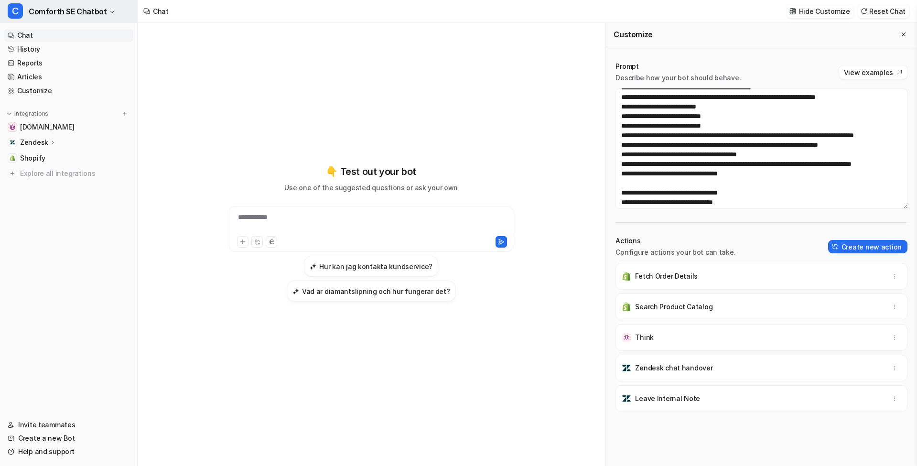
click at [75, 12] on span "Comforth SE Chatbot" at bounding box center [68, 11] width 78 height 13
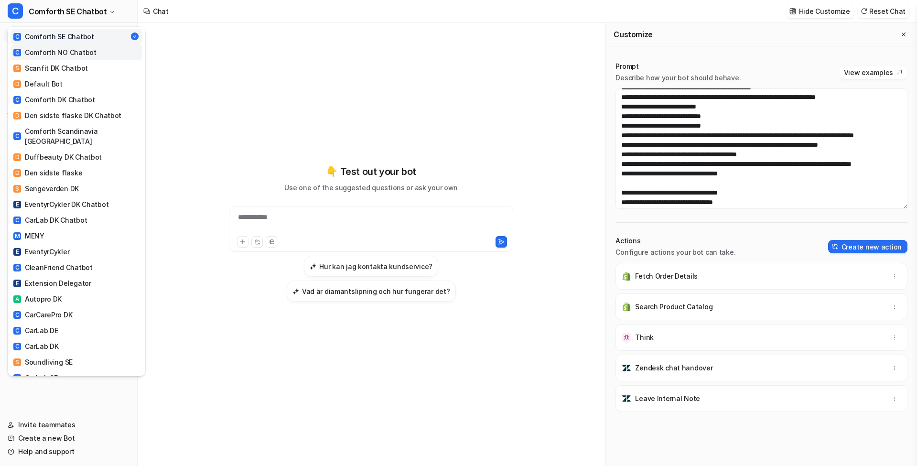
click at [84, 52] on div "C Comforth NO Chatbot" at bounding box center [54, 52] width 83 height 10
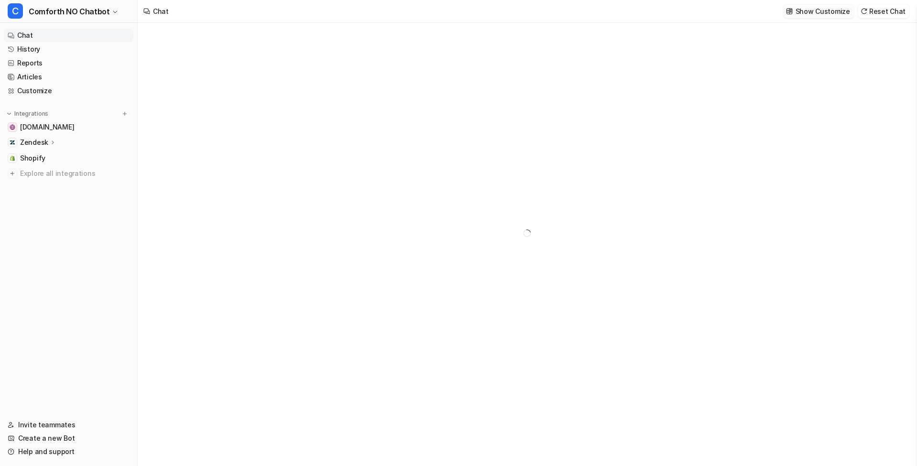
click at [830, 12] on p "Show Customize" at bounding box center [822, 11] width 54 height 10
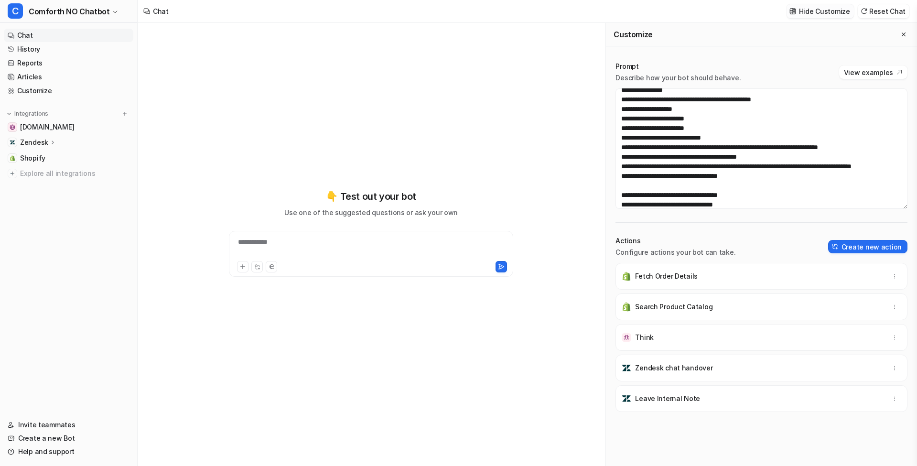
scroll to position [534, 0]
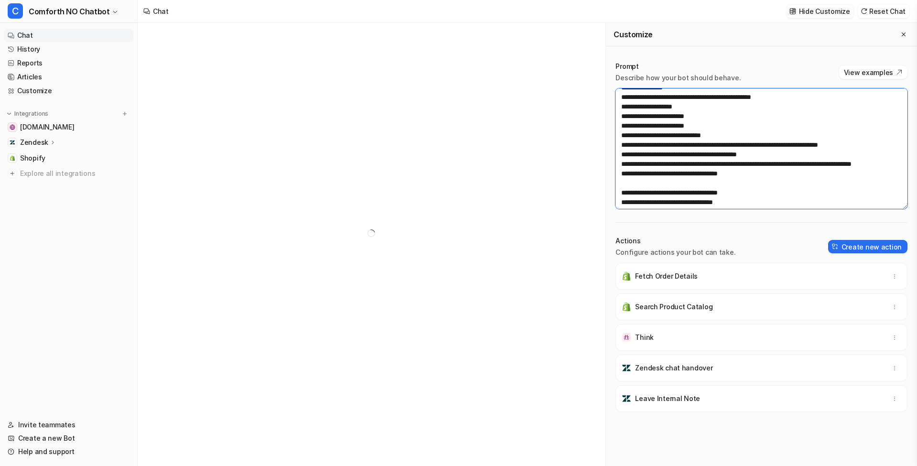
drag, startPoint x: 707, startPoint y: 152, endPoint x: 591, endPoint y: 121, distance: 120.2
click at [591, 121] on div "Customize Prompt Describe how your bot should behave. View examples Actions Con…" at bounding box center [527, 244] width 779 height 443
paste textarea "**********"
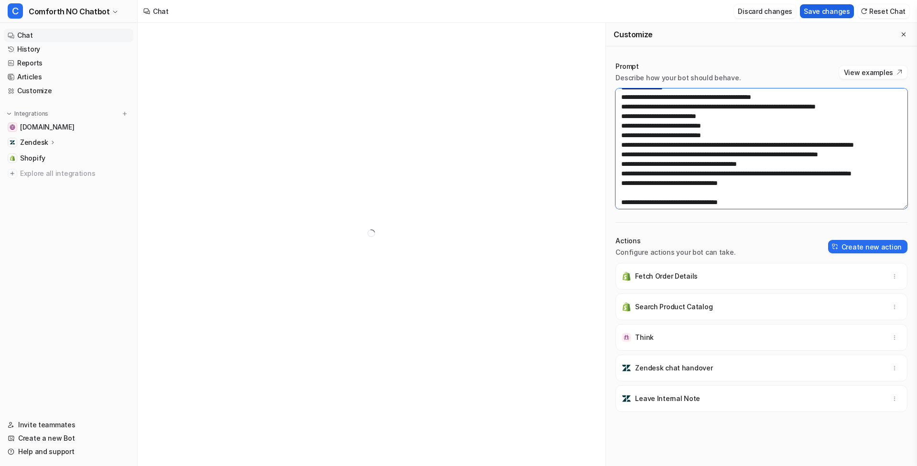
type textarea "**********"
click at [826, 13] on button "Save changes" at bounding box center [827, 11] width 54 height 14
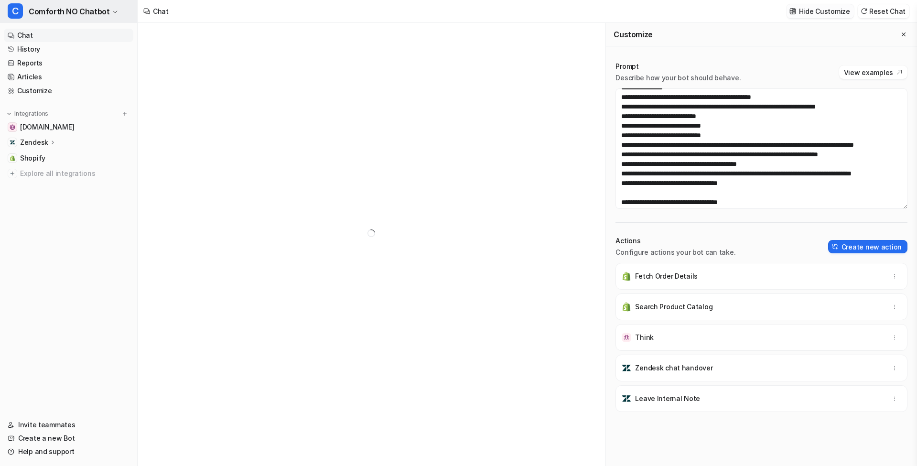
click at [87, 12] on span "Comforth NO Chatbot" at bounding box center [69, 11] width 81 height 13
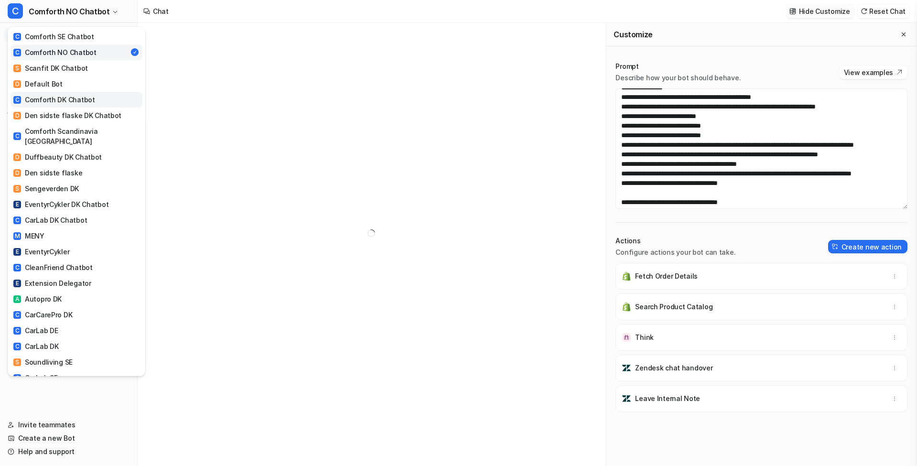
click at [68, 96] on div "C Comforth DK Chatbot" at bounding box center [54, 100] width 82 height 10
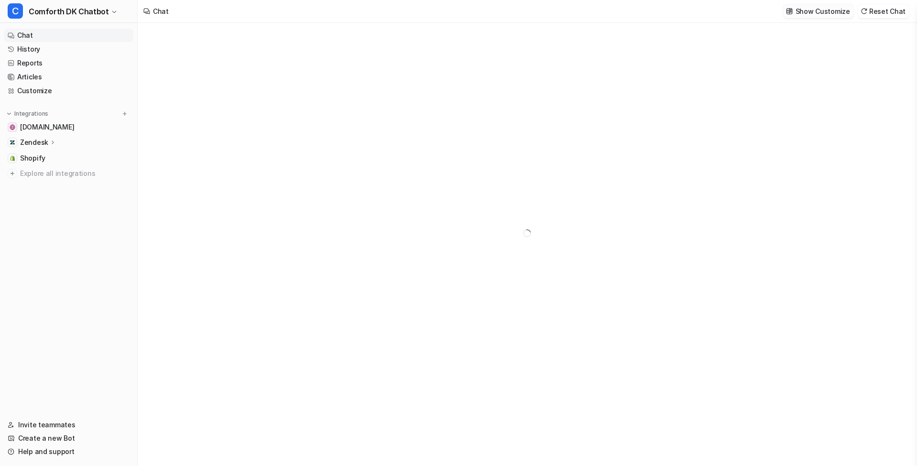
click at [803, 11] on p "Show Customize" at bounding box center [822, 11] width 54 height 10
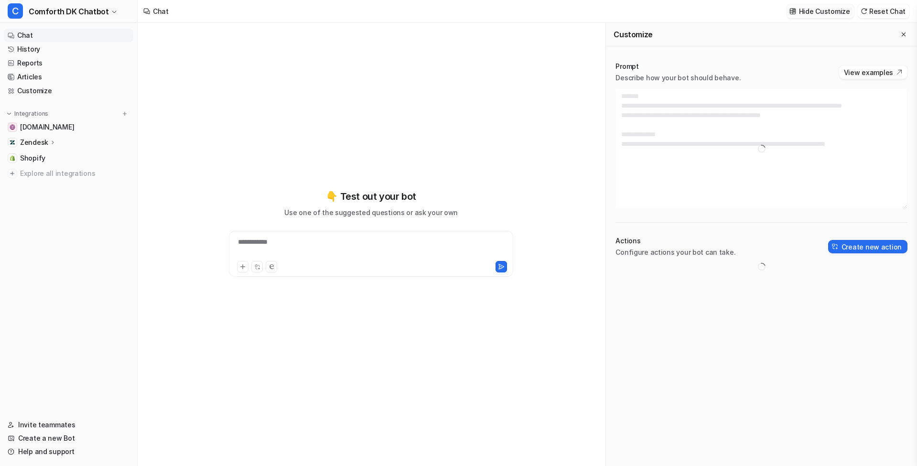
click at [808, 16] on button "Hide Customize" at bounding box center [819, 11] width 67 height 14
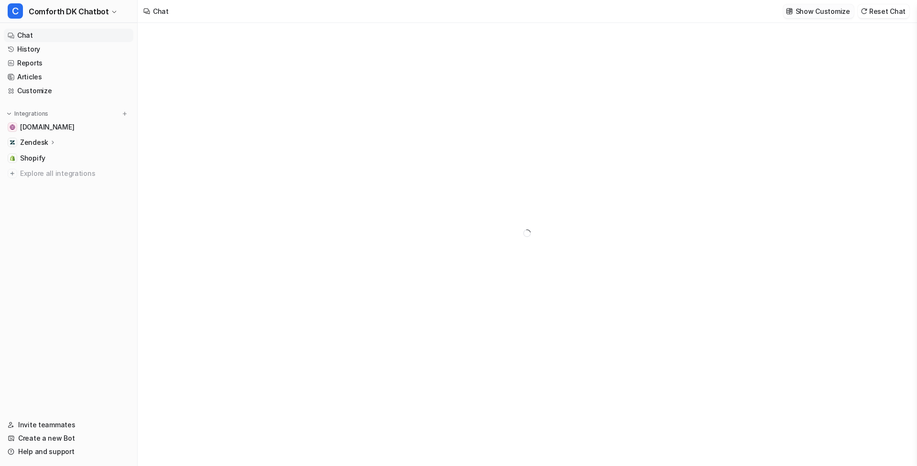
click at [814, 13] on p "Show Customize" at bounding box center [822, 11] width 54 height 10
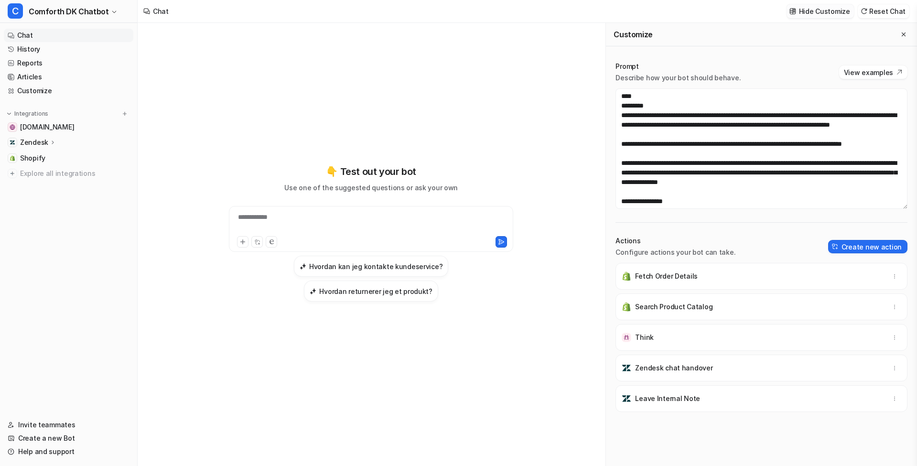
click at [811, 11] on p "Hide Customize" at bounding box center [824, 11] width 51 height 10
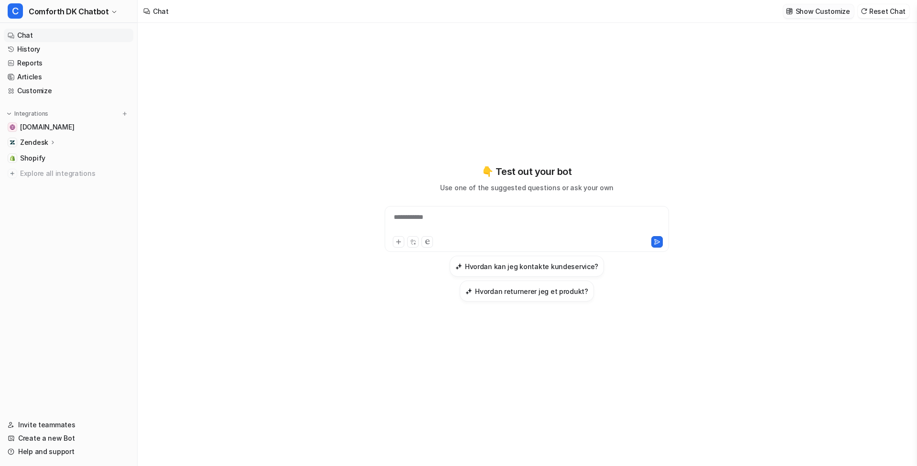
click at [811, 11] on p "Show Customize" at bounding box center [822, 11] width 54 height 10
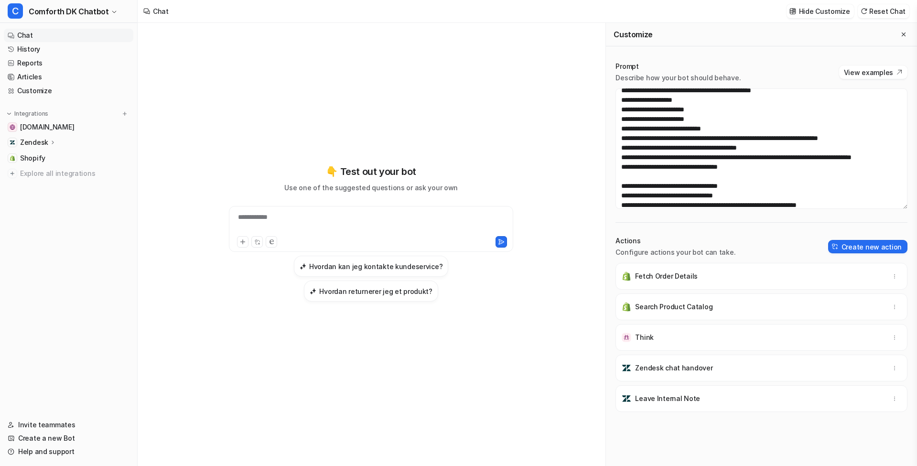
scroll to position [541, 0]
drag, startPoint x: 722, startPoint y: 147, endPoint x: 618, endPoint y: 121, distance: 107.4
click at [618, 121] on textarea at bounding box center [761, 148] width 292 height 120
paste textarea "**********"
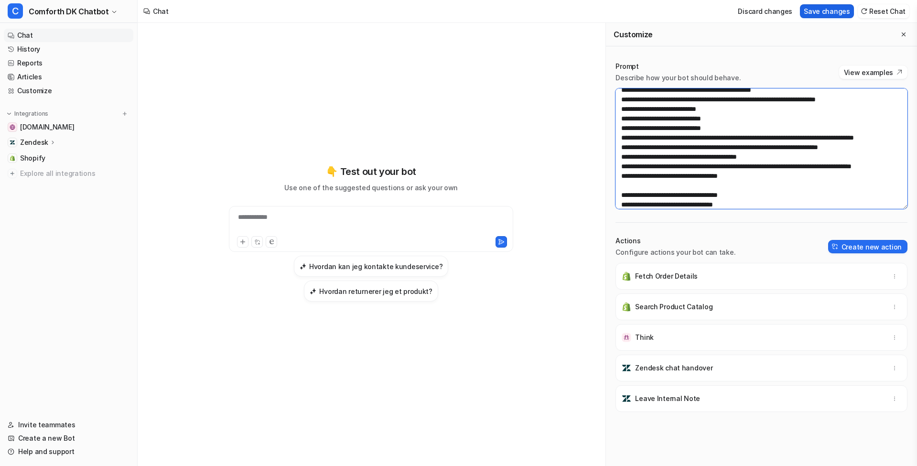
type textarea "**********"
click at [816, 14] on button "Save changes" at bounding box center [827, 11] width 54 height 14
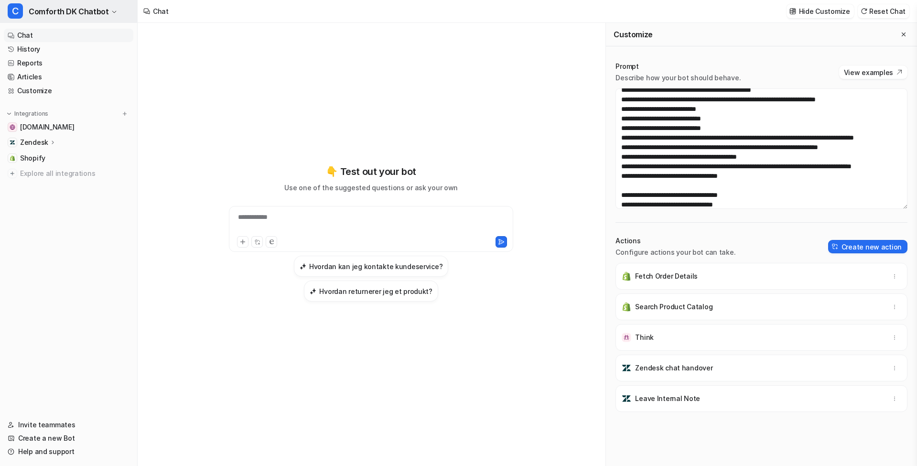
click at [102, 7] on span "Comforth DK Chatbot" at bounding box center [69, 11] width 80 height 13
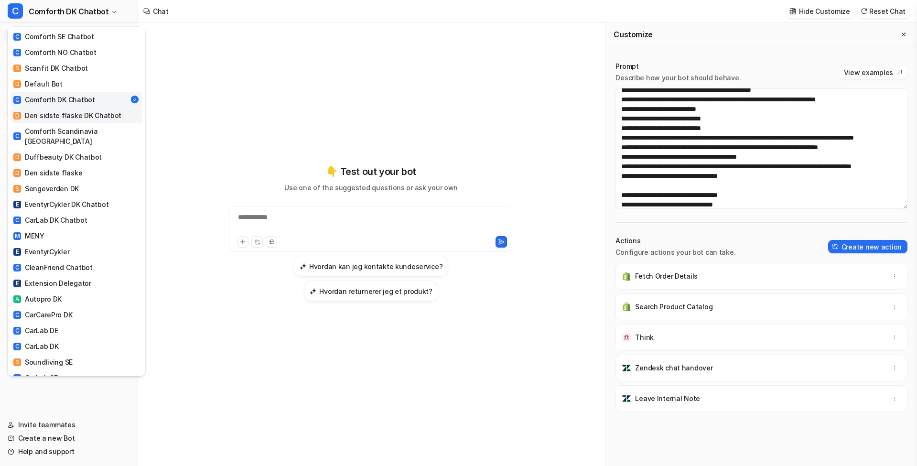
click at [84, 121] on link "D Den sidste flaske DK Chatbot" at bounding box center [77, 115] width 132 height 16
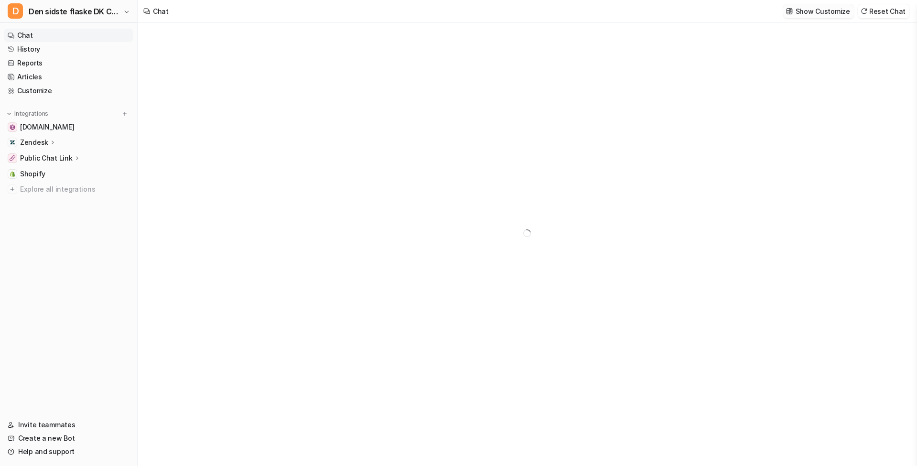
click at [830, 11] on p "Show Customize" at bounding box center [822, 11] width 54 height 10
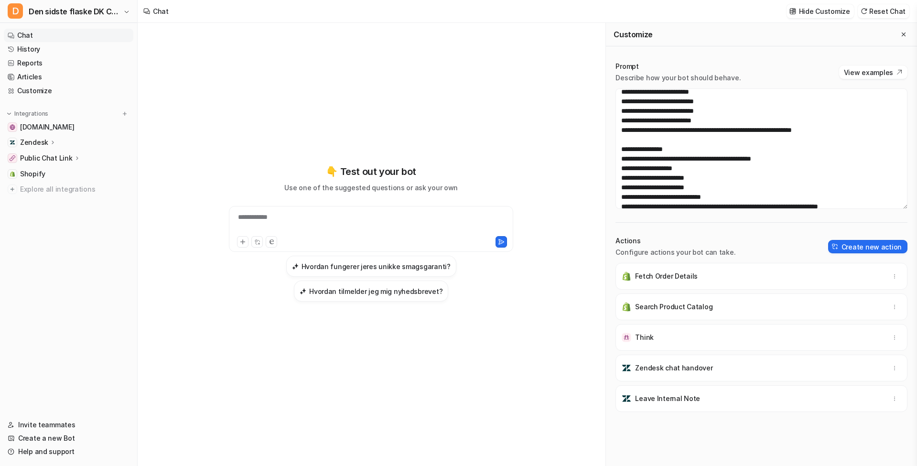
scroll to position [531, 0]
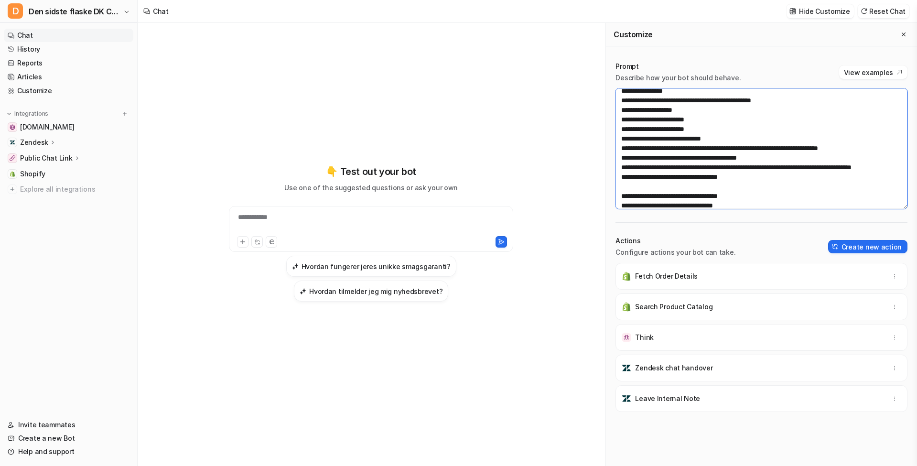
drag, startPoint x: 707, startPoint y: 154, endPoint x: 620, endPoint y: 130, distance: 90.5
click at [620, 130] on textarea at bounding box center [761, 148] width 292 height 120
paste textarea "**********"
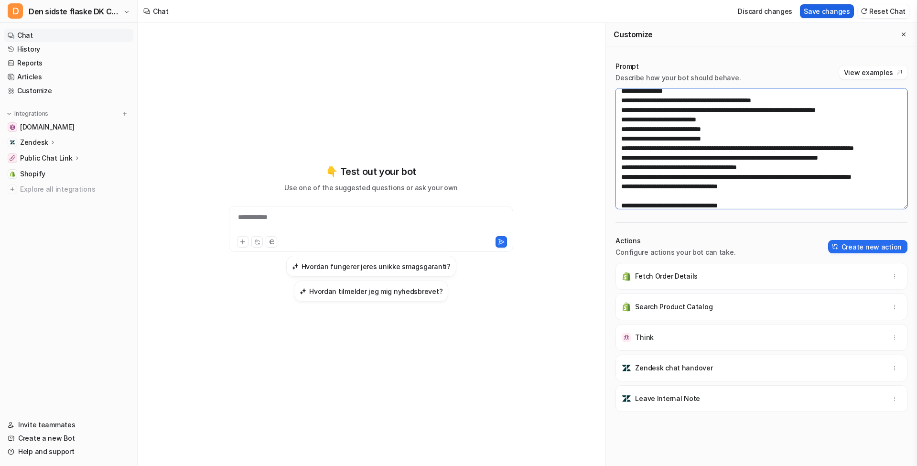
type textarea "**********"
click at [825, 14] on button "Save changes" at bounding box center [827, 11] width 54 height 14
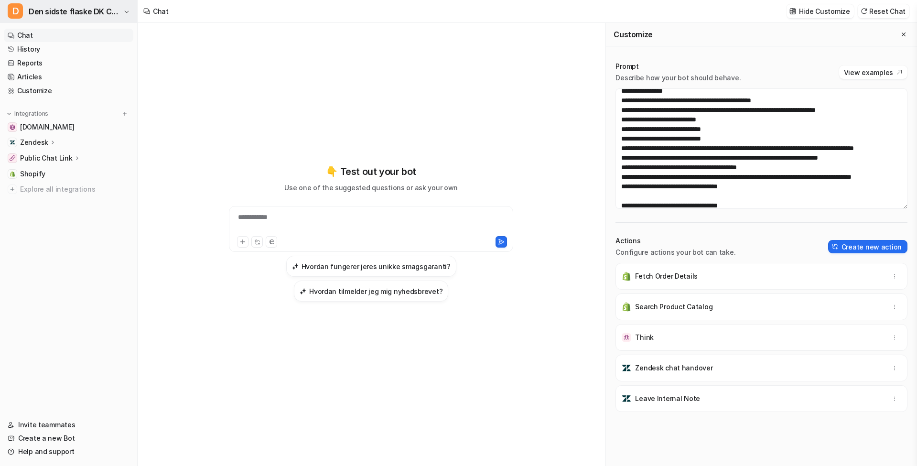
click at [91, 9] on span "Den sidste flaske DK Chatbot" at bounding box center [75, 11] width 92 height 13
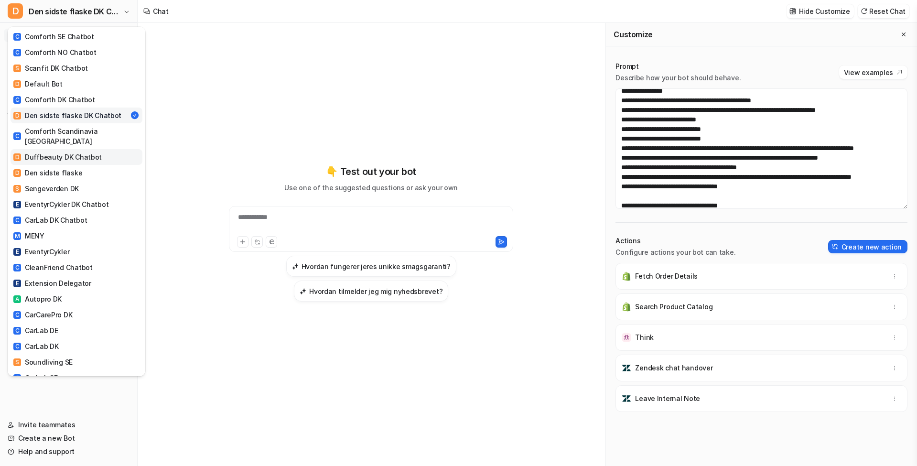
click at [76, 152] on div "D Duffbeauty DK Chatbot" at bounding box center [57, 157] width 88 height 10
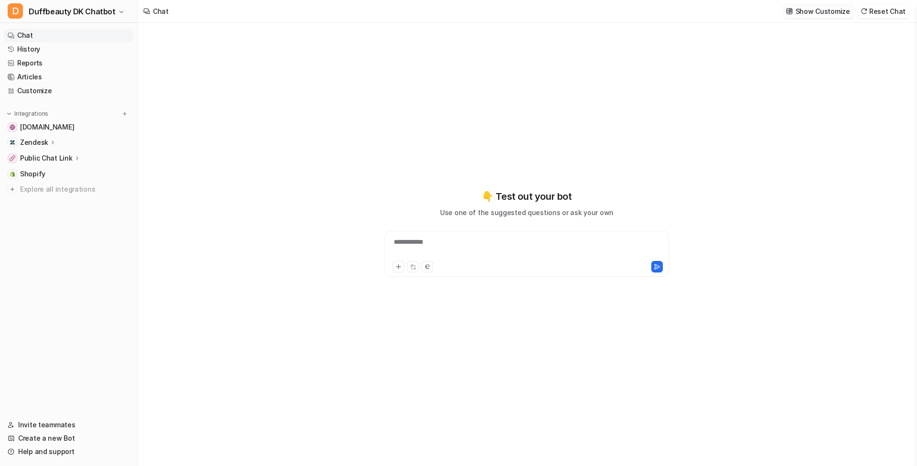
click at [824, 14] on p "Show Customize" at bounding box center [822, 11] width 54 height 10
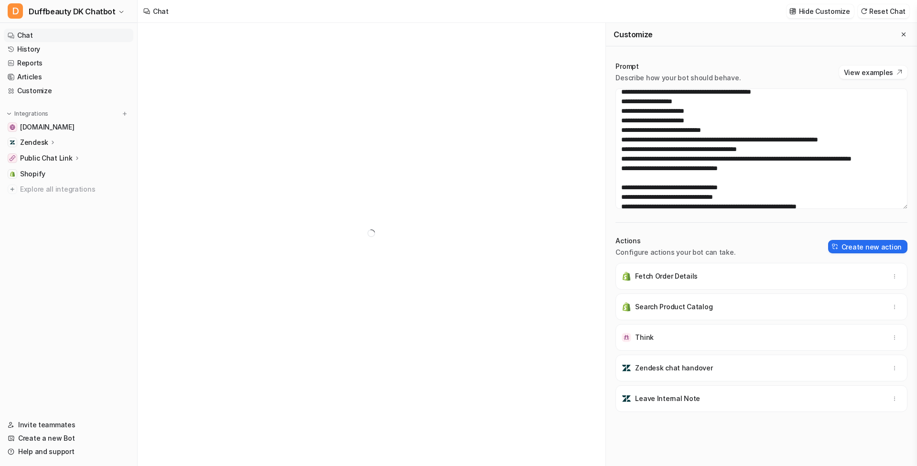
scroll to position [538, 0]
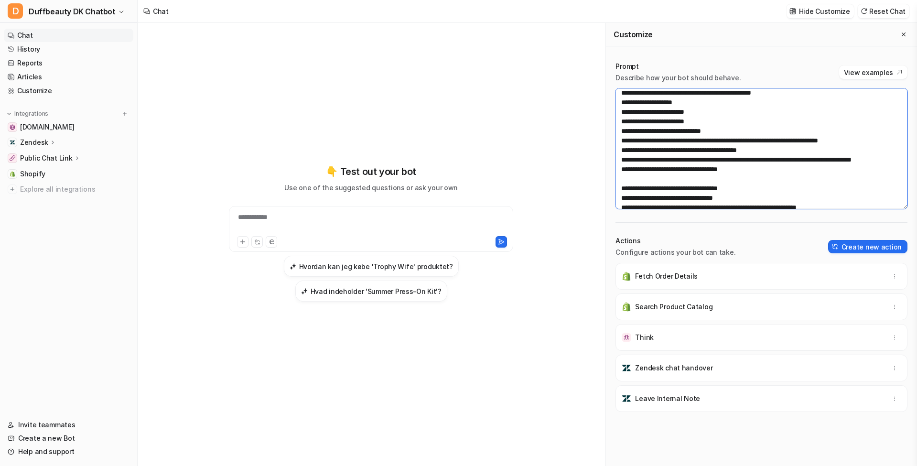
drag, startPoint x: 660, startPoint y: 141, endPoint x: 674, endPoint y: 109, distance: 35.5
click at [621, 122] on textarea at bounding box center [761, 148] width 292 height 120
paste textarea "**********"
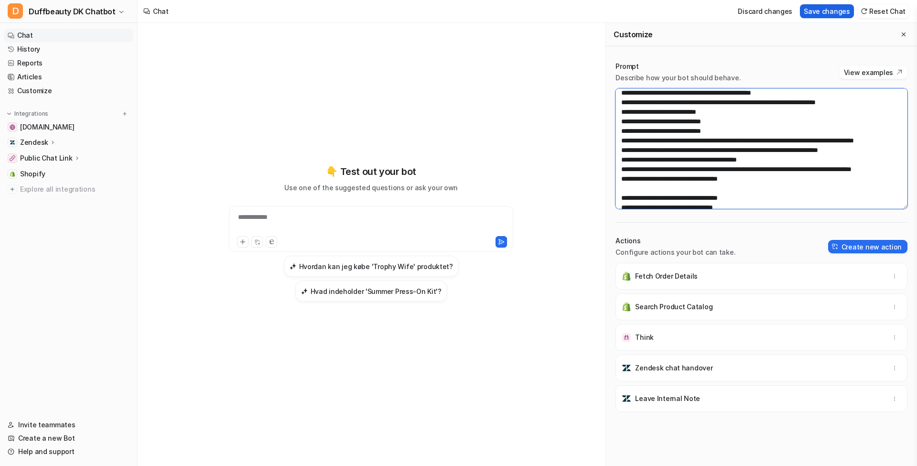
type textarea "**********"
click at [823, 11] on button "Save changes" at bounding box center [827, 11] width 54 height 14
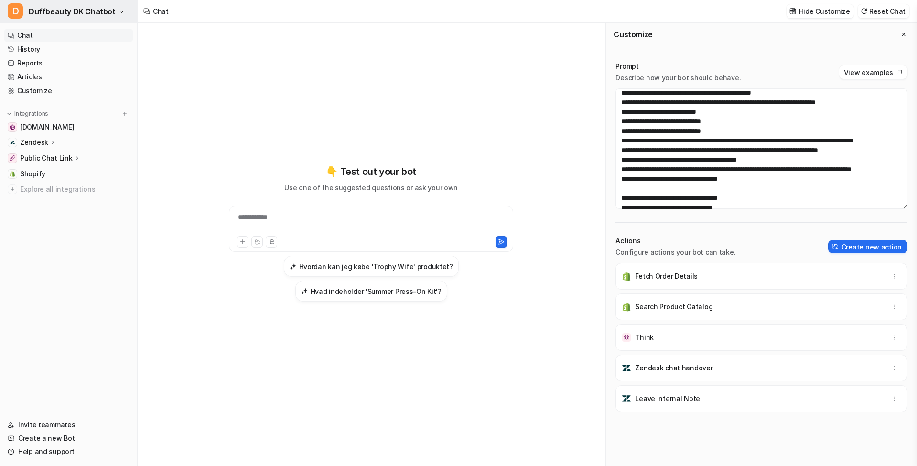
click at [103, 12] on span "Duffbeauty DK Chatbot" at bounding box center [72, 11] width 87 height 13
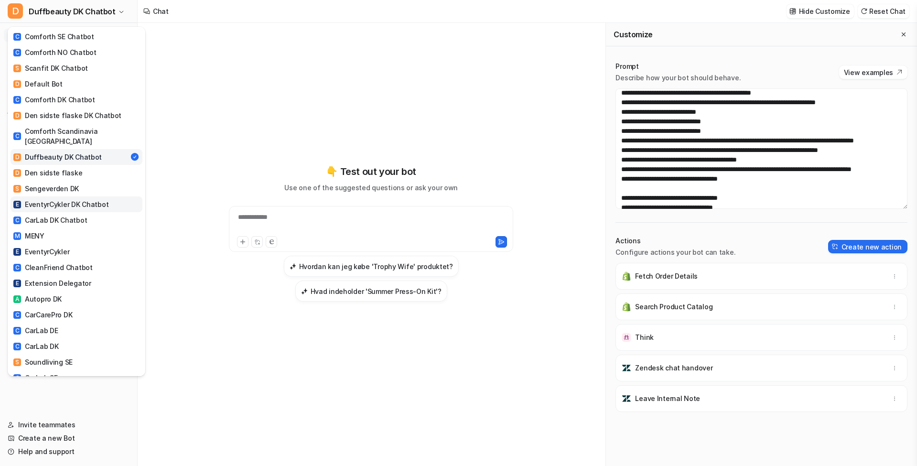
click at [70, 199] on div "E EventyrCykler DK Chatbot" at bounding box center [60, 204] width 95 height 10
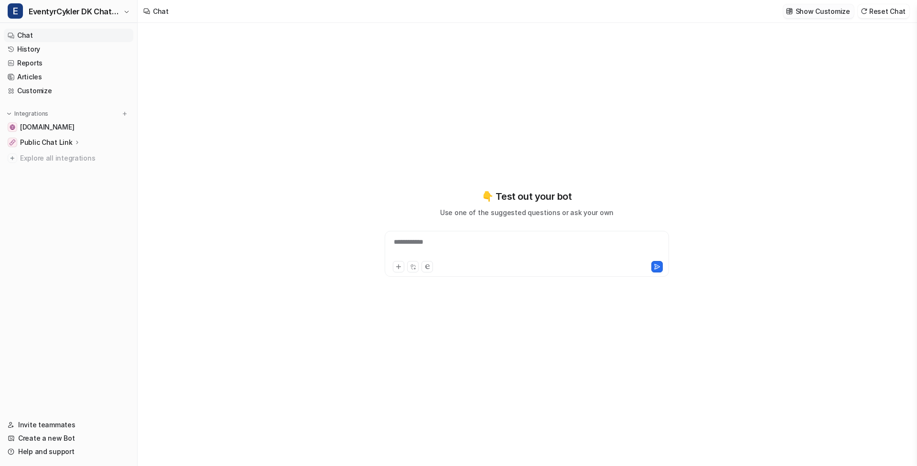
click at [825, 14] on p "Show Customize" at bounding box center [822, 11] width 54 height 10
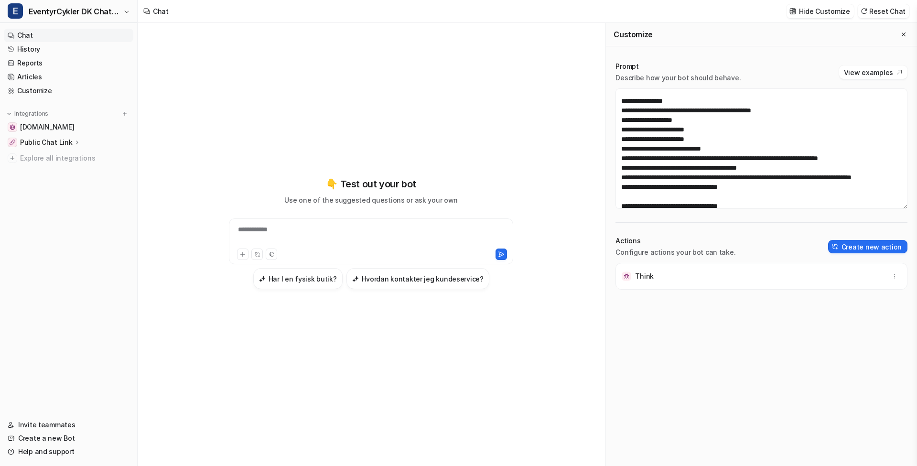
scroll to position [523, 0]
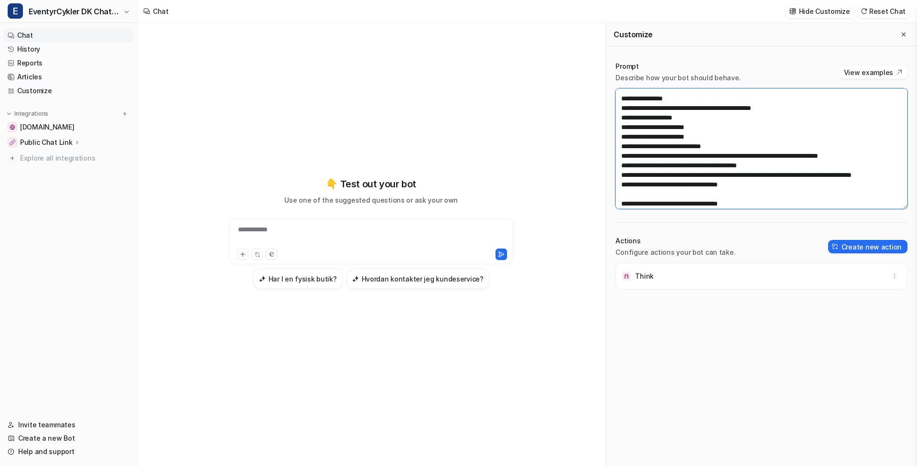
drag, startPoint x: 720, startPoint y: 173, endPoint x: 611, endPoint y: 147, distance: 112.1
click at [609, 147] on div "Prompt Describe how your bot should behave. View examples Actions Configure act…" at bounding box center [761, 263] width 311 height 423
paste textarea "**********"
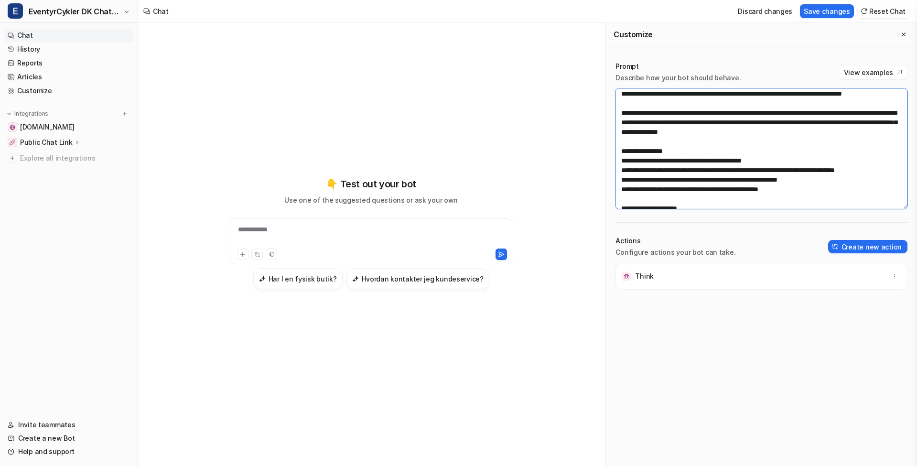
scroll to position [58, 0]
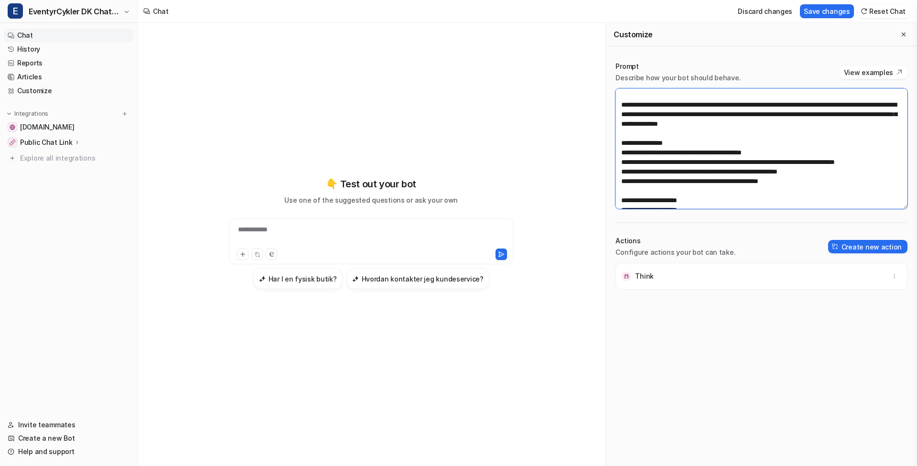
click at [688, 161] on textarea at bounding box center [761, 148] width 292 height 120
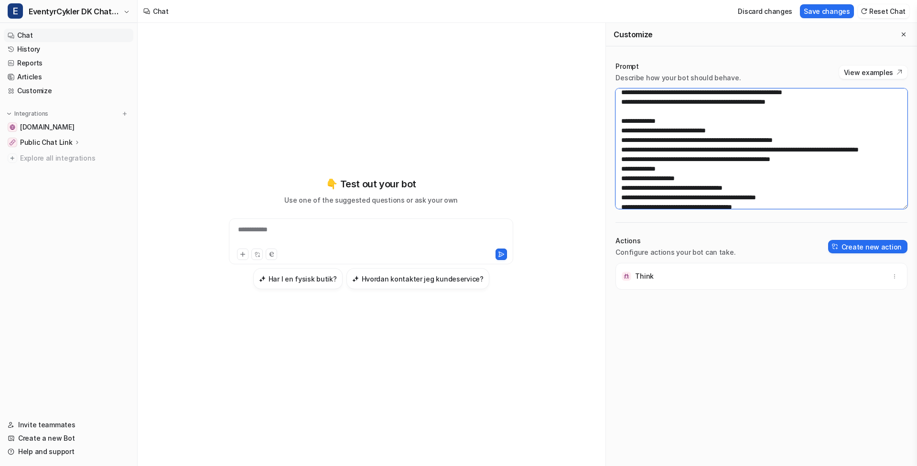
scroll to position [341, 0]
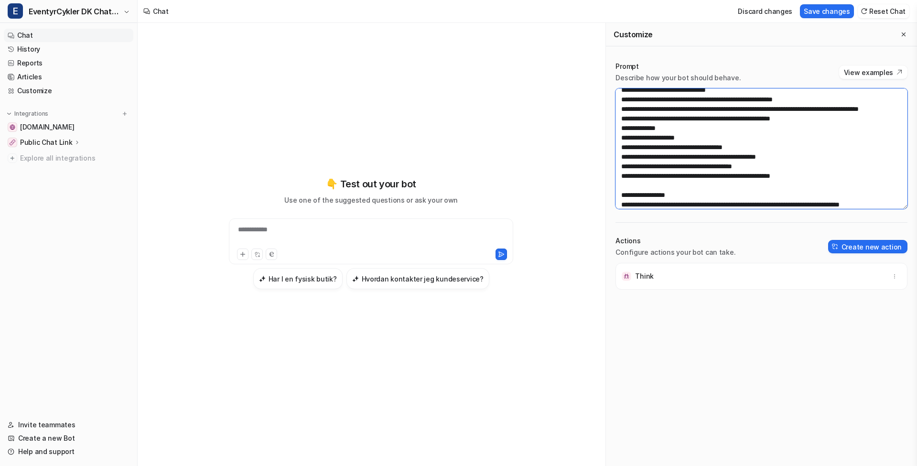
drag, startPoint x: 796, startPoint y: 130, endPoint x: 629, endPoint y: 128, distance: 167.2
click at [628, 129] on textarea at bounding box center [761, 148] width 292 height 120
type textarea "**********"
click at [826, 13] on button "Save changes" at bounding box center [827, 11] width 54 height 14
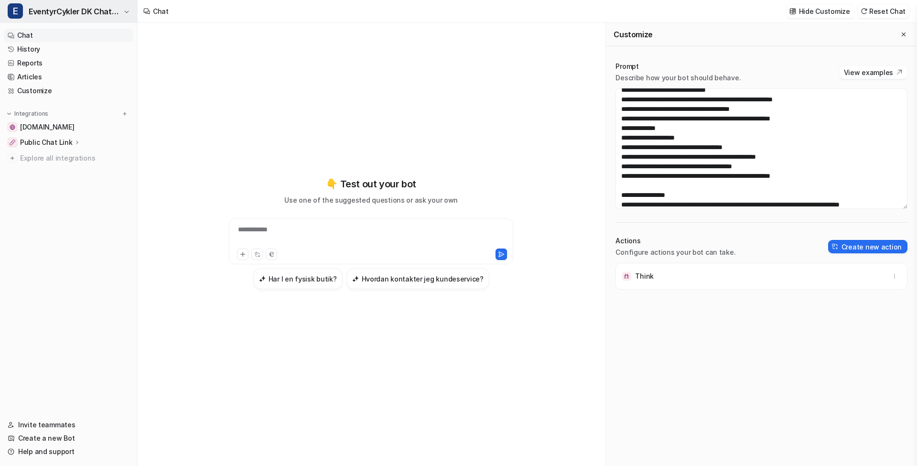
click at [73, 8] on span "EventyrCykler DK Chatbot" at bounding box center [75, 11] width 92 height 13
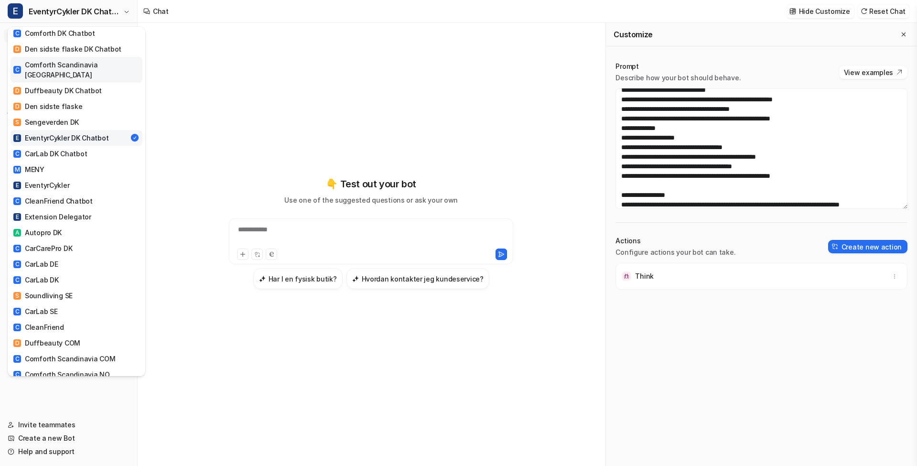
scroll to position [68, 0]
click at [50, 147] on div "C CarLab DK Chatbot" at bounding box center [50, 152] width 74 height 10
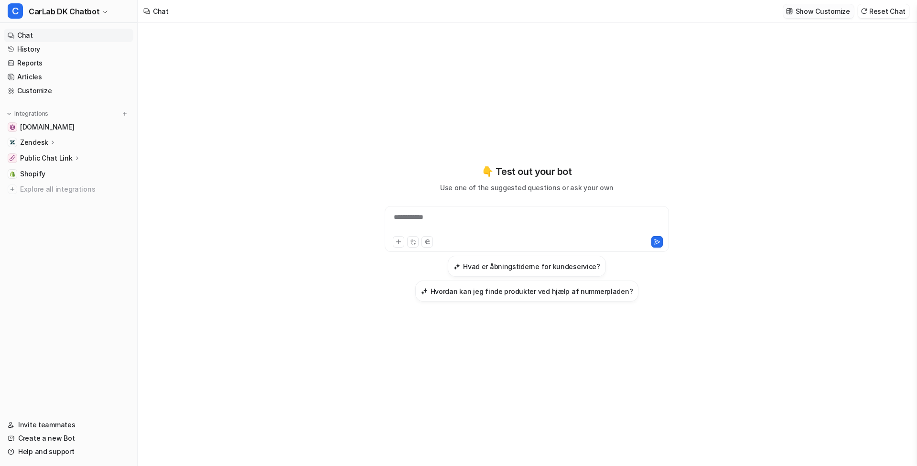
click at [818, 10] on p "Show Customize" at bounding box center [822, 11] width 54 height 10
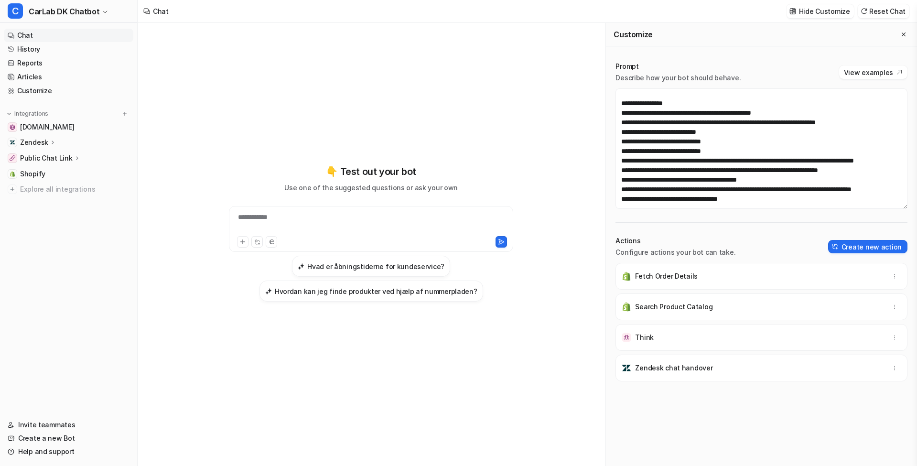
scroll to position [523, 0]
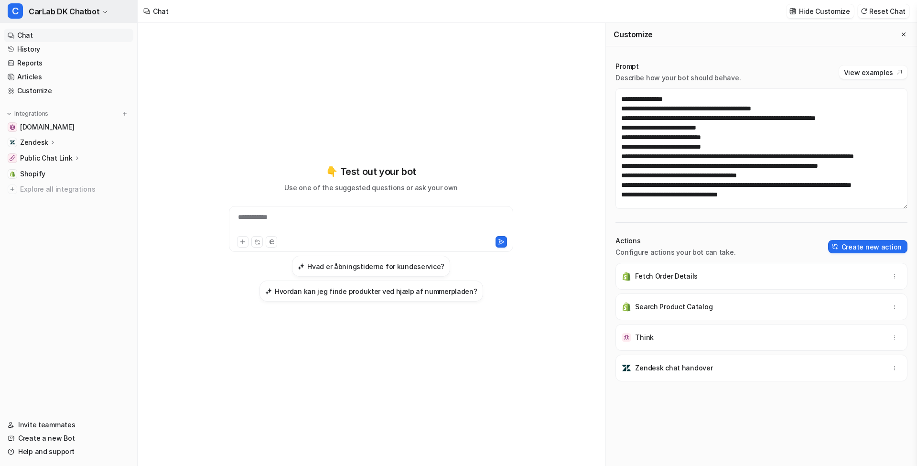
click at [76, 13] on span "CarLab DK Chatbot" at bounding box center [64, 11] width 71 height 13
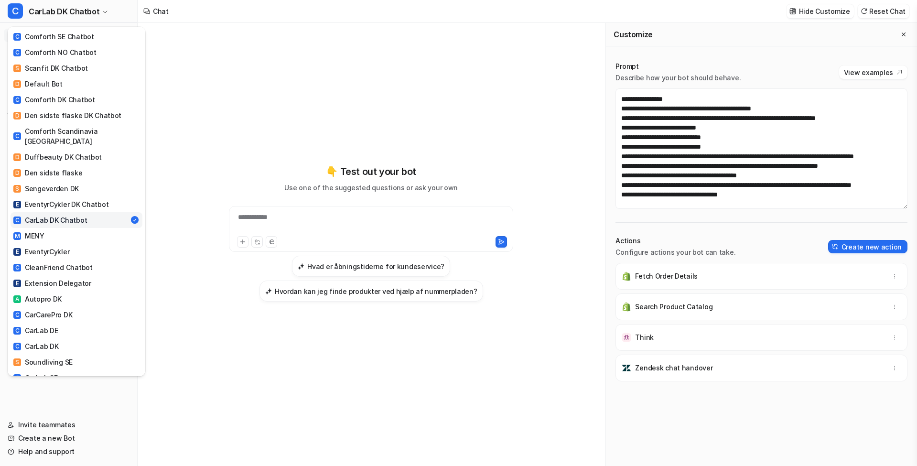
click at [661, 138] on div "C CarLab DK Chatbot C Comforth SE Chatbot C Comforth NO Chatbot S Scanfit DK Ch…" at bounding box center [458, 233] width 917 height 466
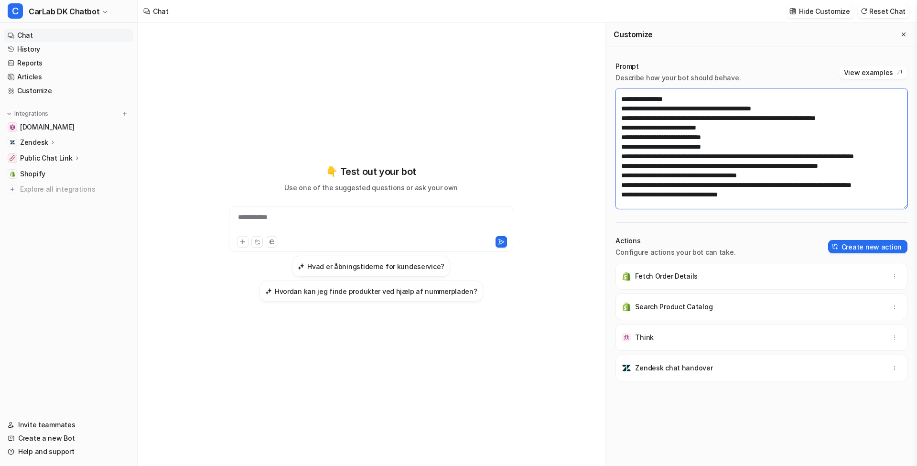
drag, startPoint x: 629, startPoint y: 136, endPoint x: 645, endPoint y: 149, distance: 21.0
click at [629, 136] on textarea at bounding box center [761, 148] width 292 height 120
click at [86, 17] on span "CarLab DK Chatbot" at bounding box center [64, 11] width 71 height 13
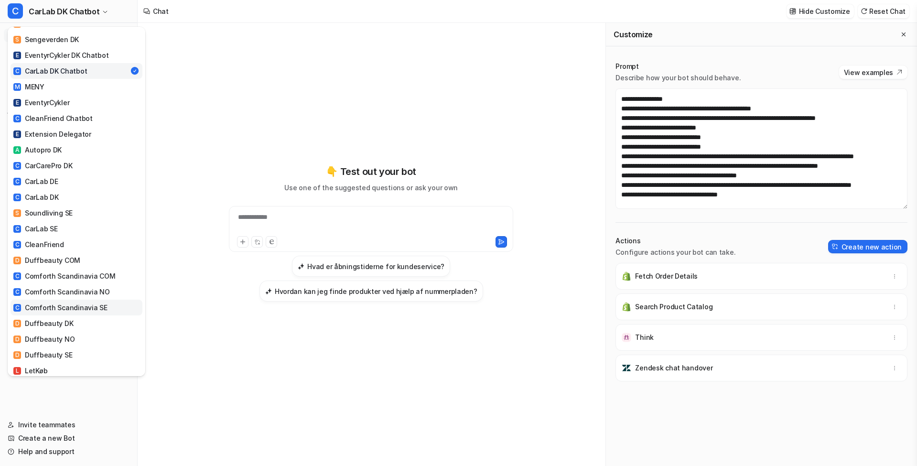
scroll to position [146, 0]
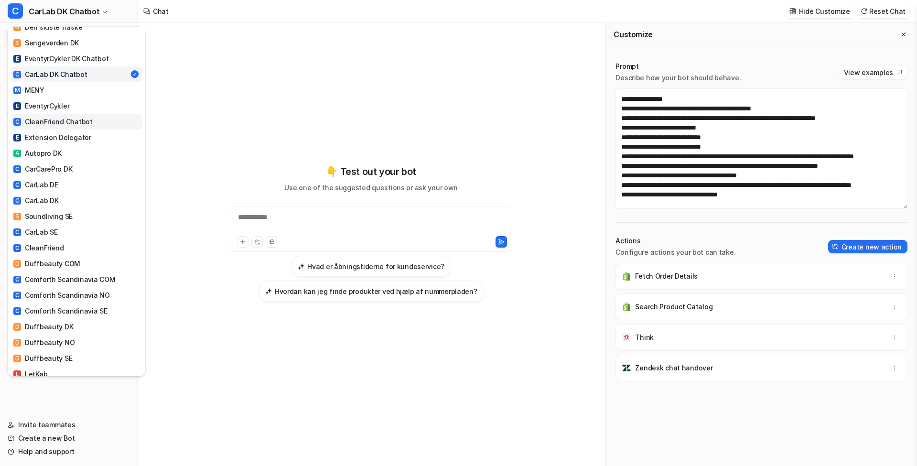
click at [99, 114] on link "C CleanFriend Chatbot" at bounding box center [77, 122] width 132 height 16
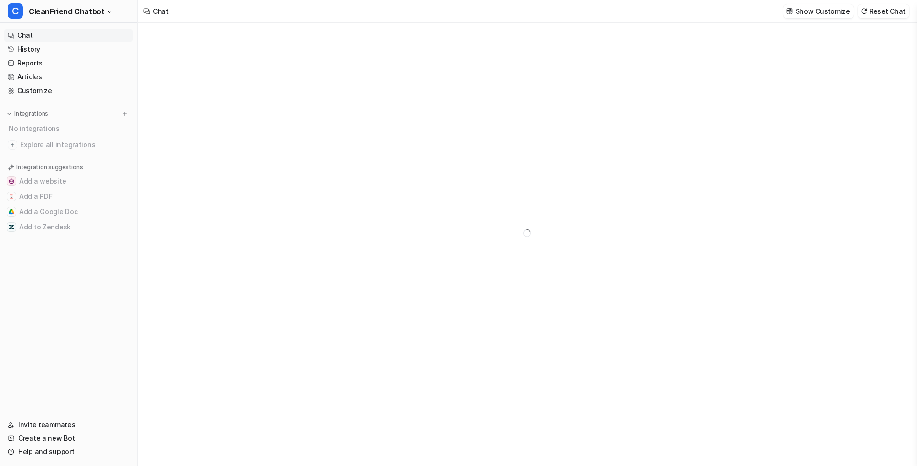
type textarea "**********"
click at [820, 11] on p "Show Customize" at bounding box center [822, 11] width 54 height 10
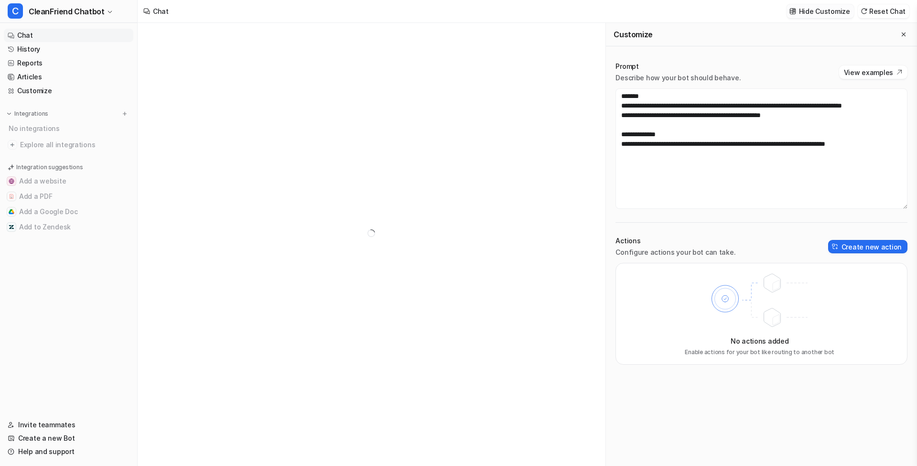
click at [818, 11] on p "Hide Customize" at bounding box center [824, 11] width 51 height 10
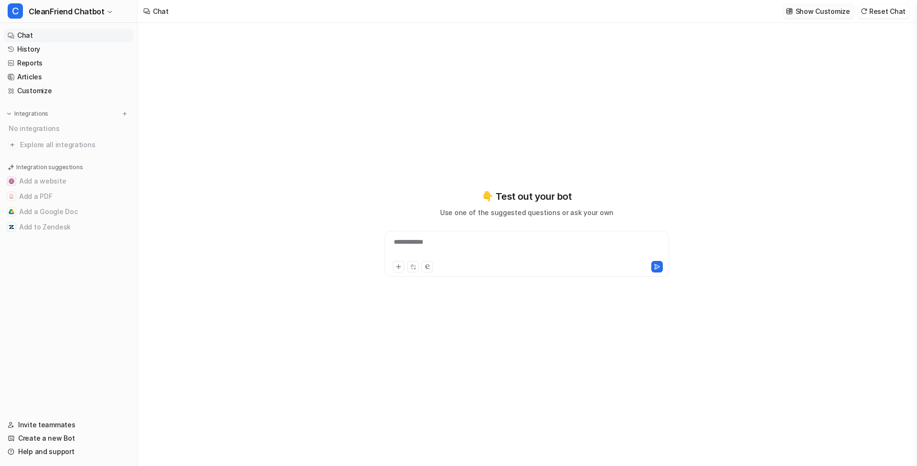
click at [818, 11] on p "Show Customize" at bounding box center [822, 11] width 54 height 10
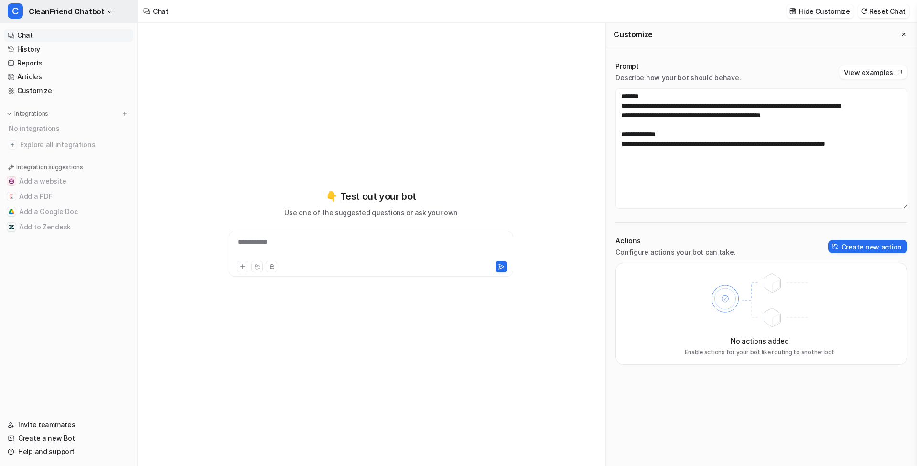
click at [38, 12] on span "CleanFriend Chatbot" at bounding box center [66, 11] width 75 height 13
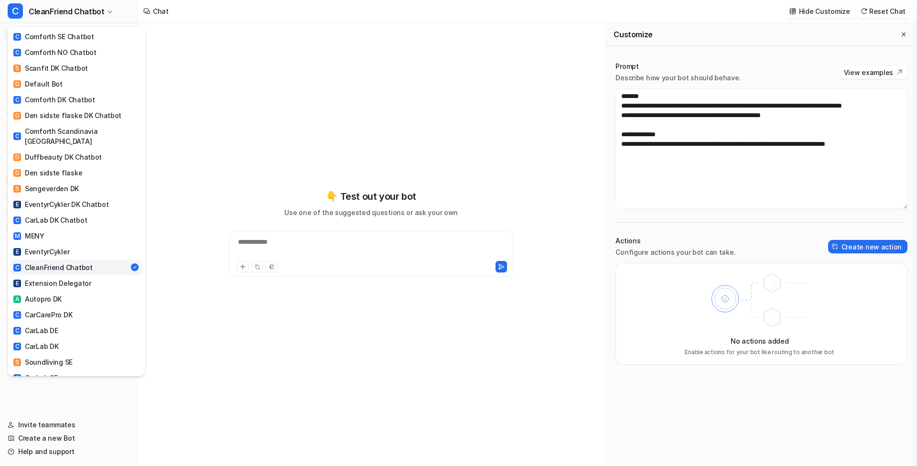
click at [277, 72] on div "C CleanFriend Chatbot C Comforth SE Chatbot C Comforth NO Chatbot S Scanfit DK …" at bounding box center [458, 233] width 917 height 466
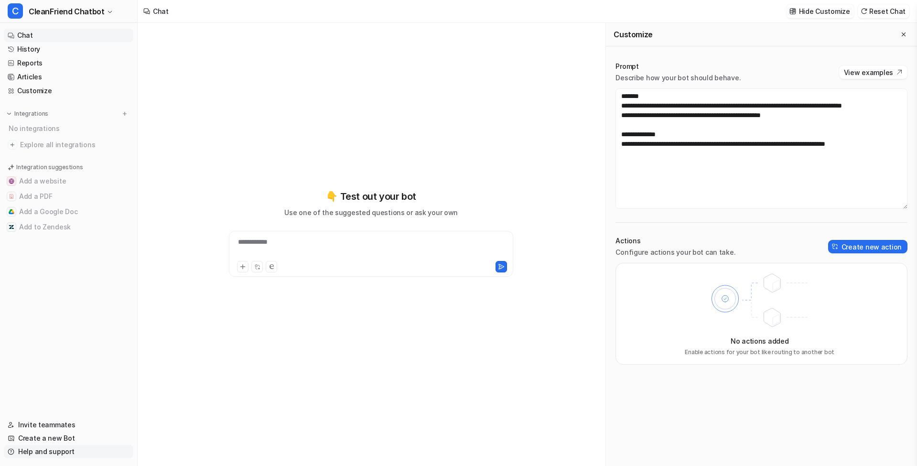
click at [42, 456] on link "Help and support" at bounding box center [68, 451] width 129 height 13
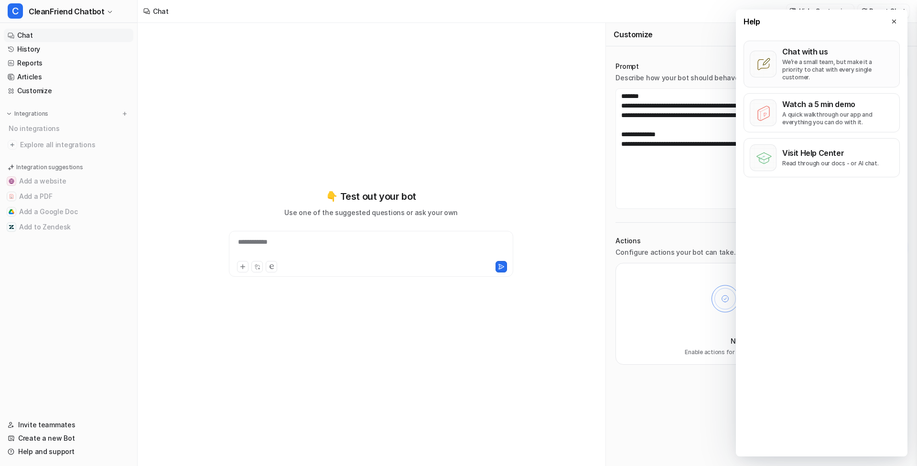
click at [798, 54] on p "Chat with us" at bounding box center [837, 52] width 111 height 10
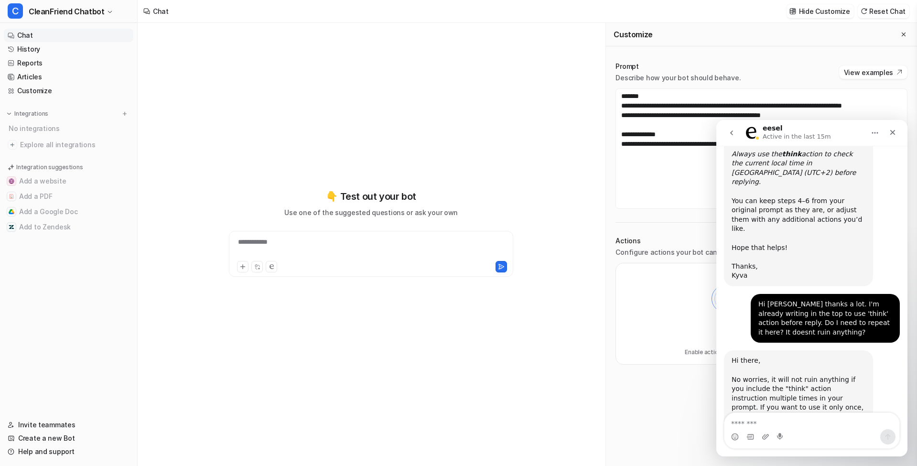
scroll to position [741, 0]
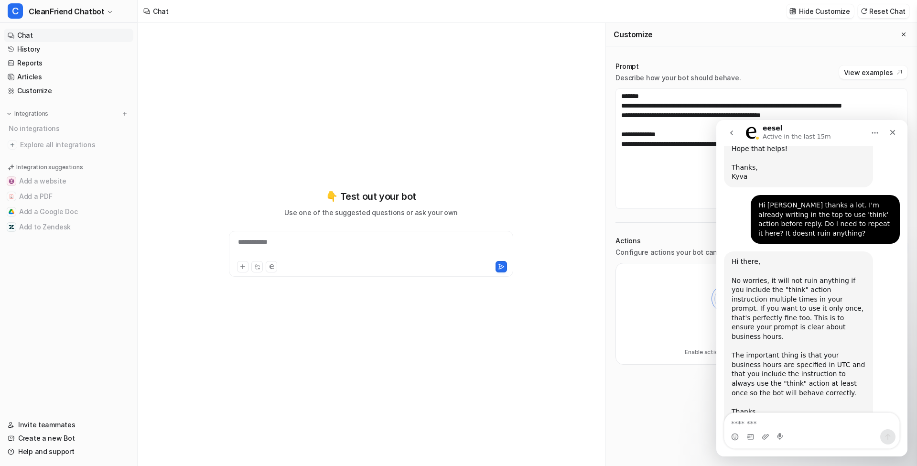
click at [733, 135] on icon "go back" at bounding box center [732, 133] width 8 height 8
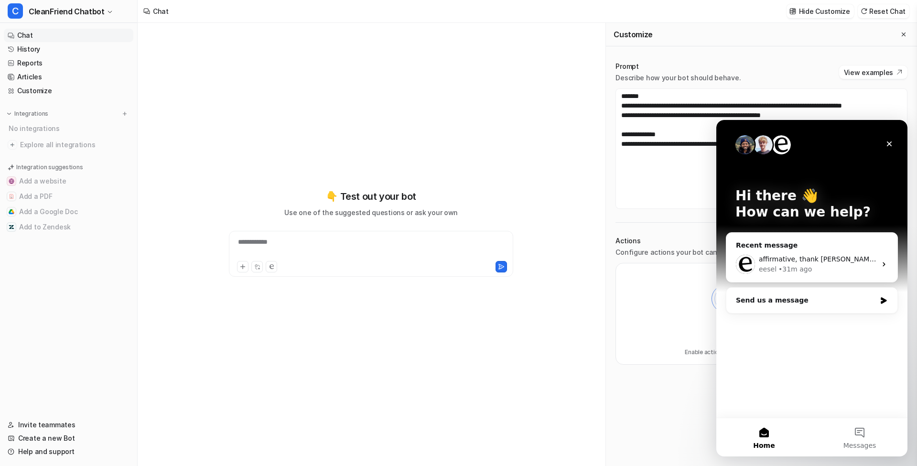
scroll to position [0, 0]
click at [857, 430] on button "Messages" at bounding box center [860, 437] width 96 height 38
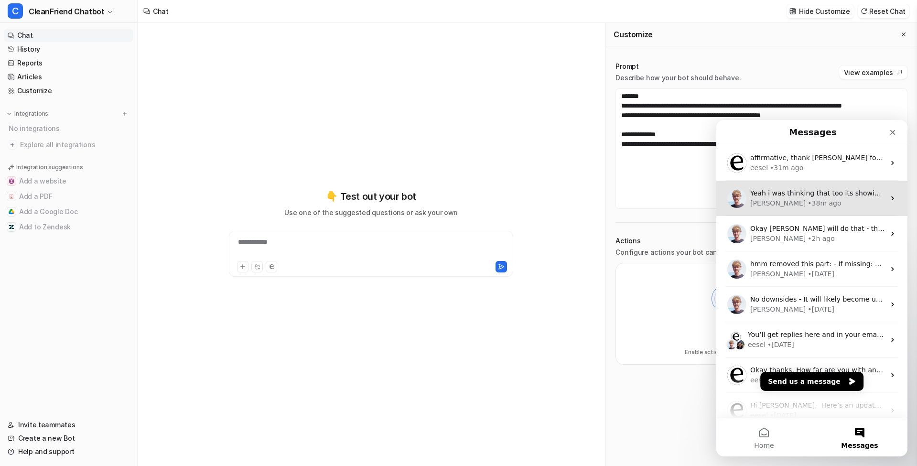
click at [826, 201] on div "Patrick • 38m ago" at bounding box center [817, 203] width 135 height 10
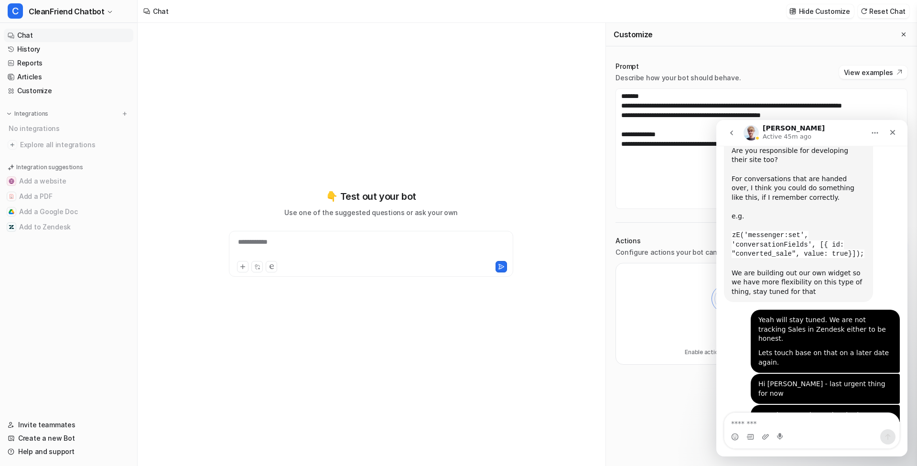
scroll to position [1201, 0]
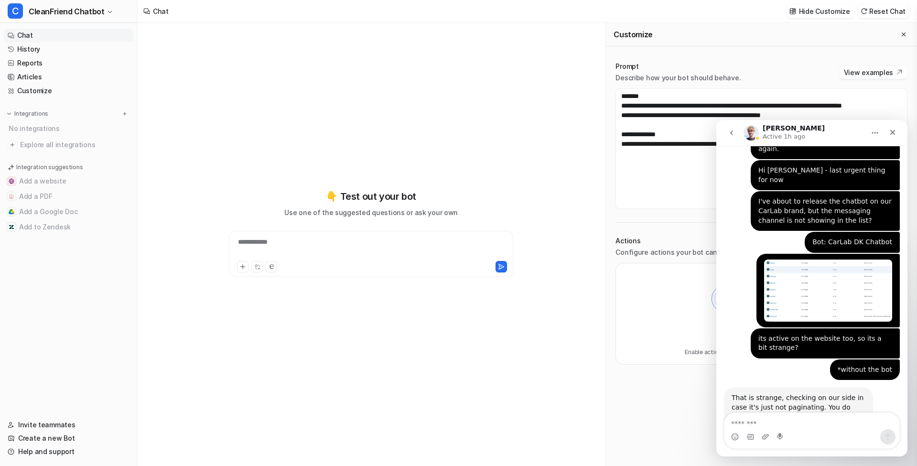
click at [733, 134] on icon "go back" at bounding box center [732, 133] width 8 height 8
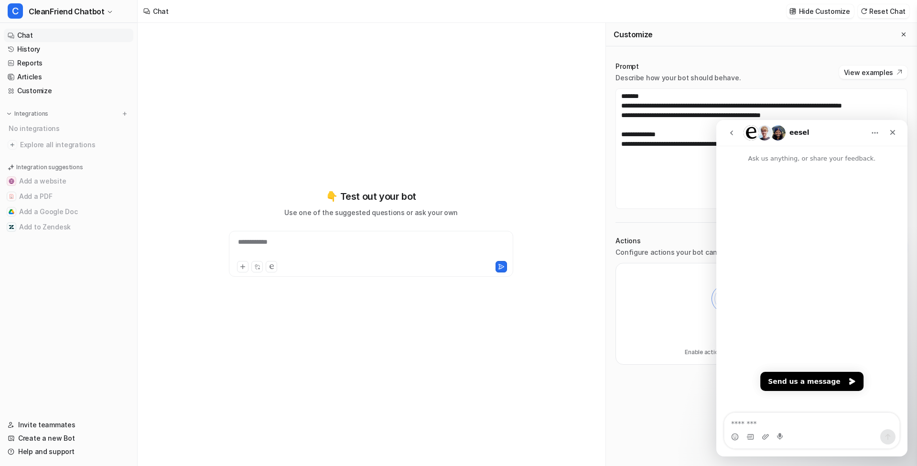
scroll to position [0, 0]
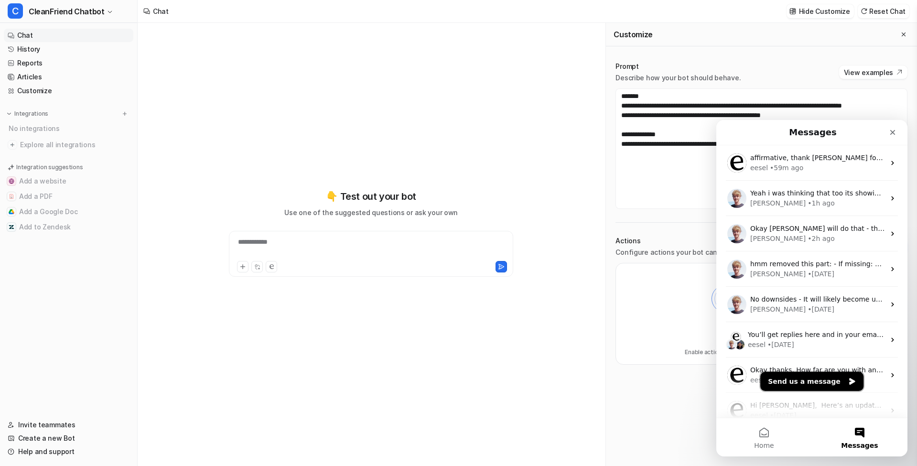
click at [825, 381] on button "Send us a message" at bounding box center [811, 381] width 103 height 19
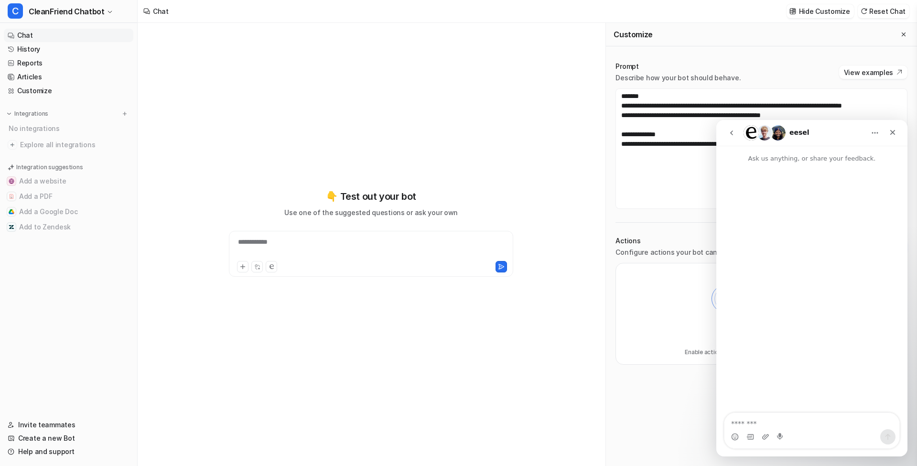
click at [796, 421] on textarea "Message…" at bounding box center [811, 421] width 175 height 16
type textarea "**********"
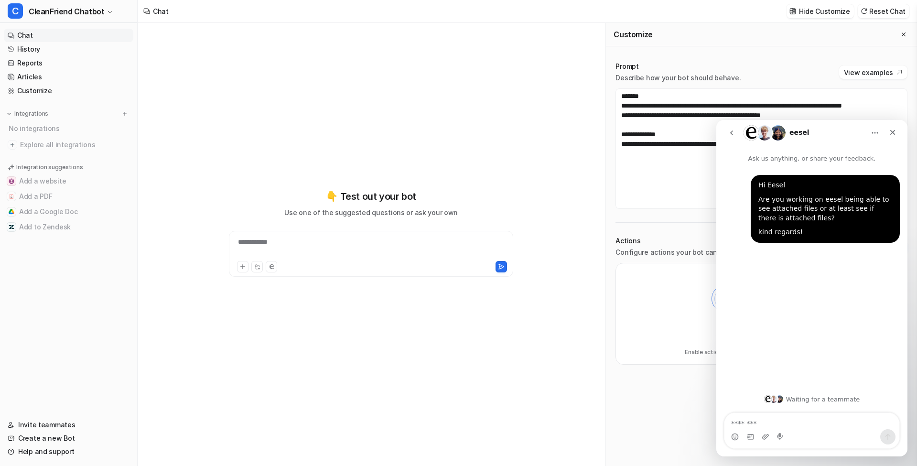
click at [728, 137] on button "go back" at bounding box center [731, 133] width 18 height 18
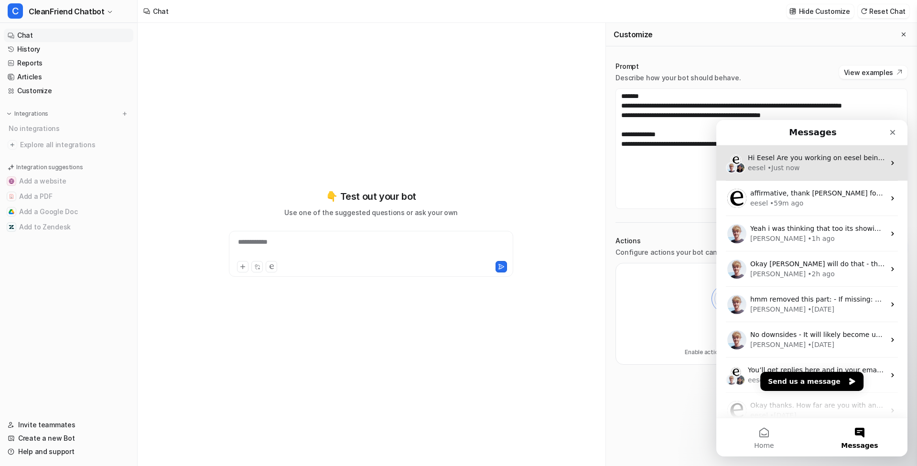
click at [809, 167] on div "eesel • Just now" at bounding box center [816, 168] width 137 height 10
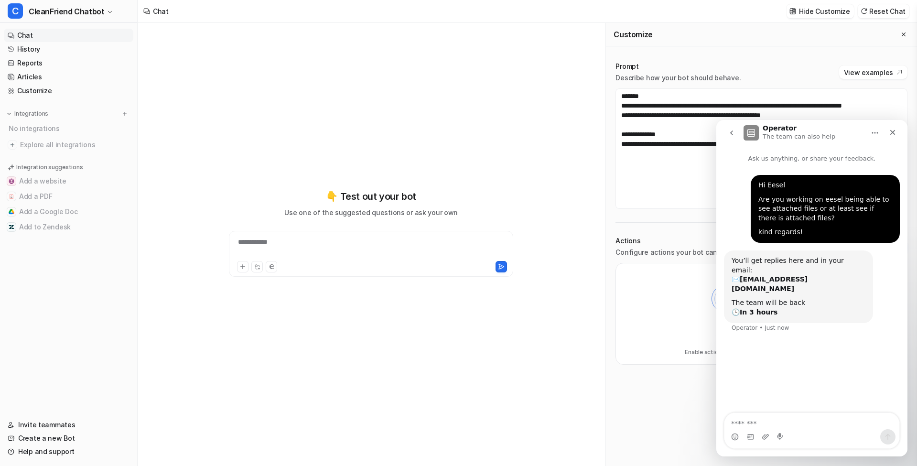
click at [731, 134] on icon "go back" at bounding box center [731, 132] width 3 height 5
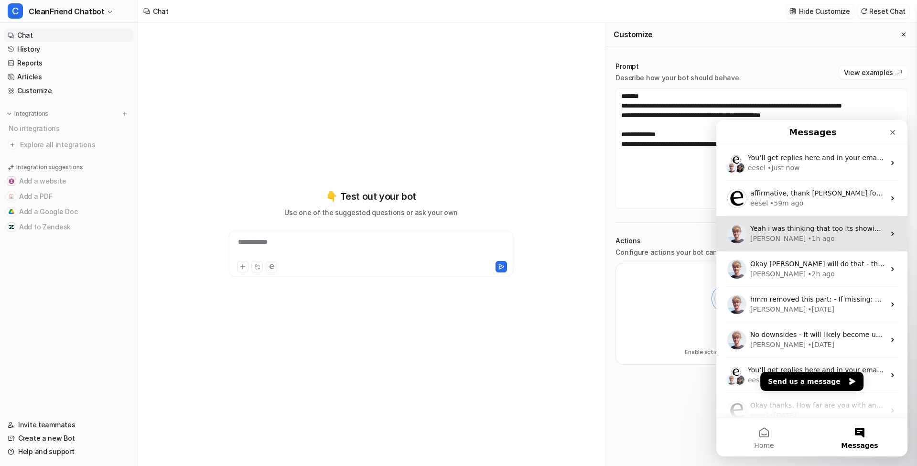
click at [788, 228] on span "Yeah i was thinking that too its showing 25 entries" at bounding box center [834, 229] width 169 height 8
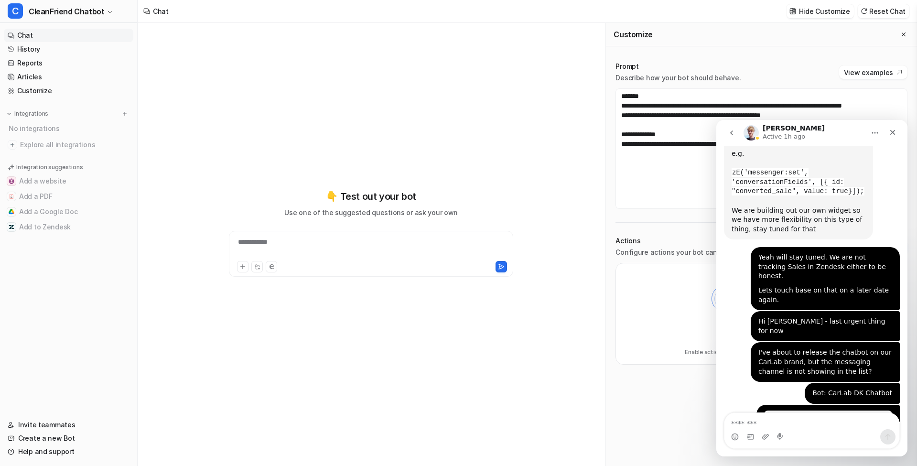
scroll to position [1201, 0]
